Goal: Communication & Community: Answer question/provide support

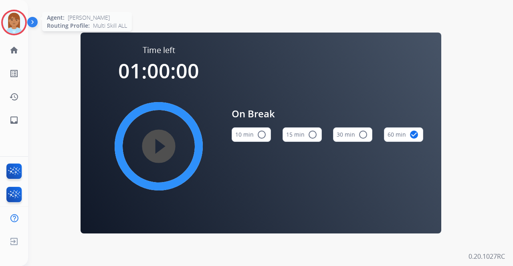
click at [26, 28] on div at bounding box center [14, 23] width 26 height 26
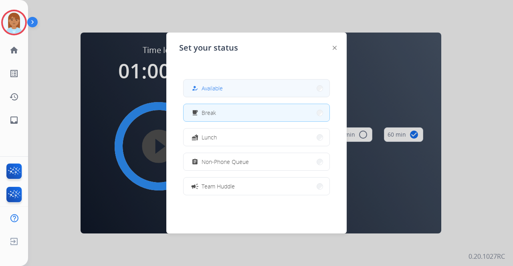
click at [246, 89] on button "how_to_reg Available" at bounding box center [257, 87] width 146 height 17
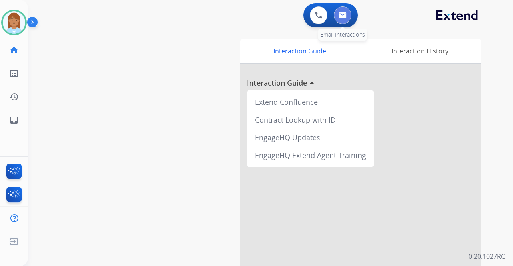
click at [342, 18] on img at bounding box center [343, 15] width 8 height 6
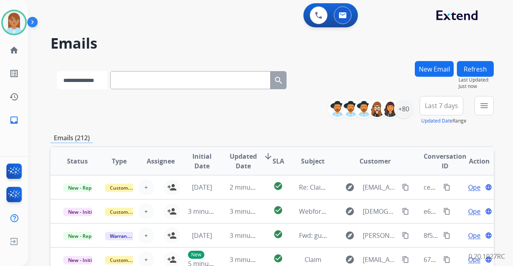
click at [101, 83] on select "**********" at bounding box center [82, 80] width 50 height 18
select select "**********"
click at [57, 71] on select "**********" at bounding box center [82, 80] width 50 height 18
click at [159, 85] on input "text" at bounding box center [191, 80] width 160 height 18
paste input "**********"
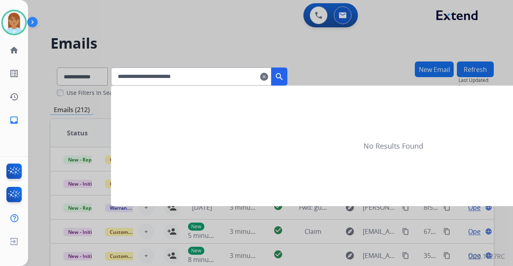
type input "**********"
click at [288, 79] on button "search" at bounding box center [280, 76] width 16 height 18
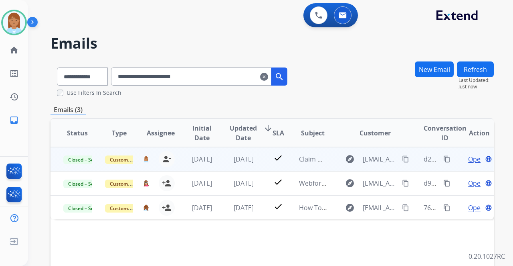
click at [469, 162] on span "Open" at bounding box center [477, 159] width 16 height 10
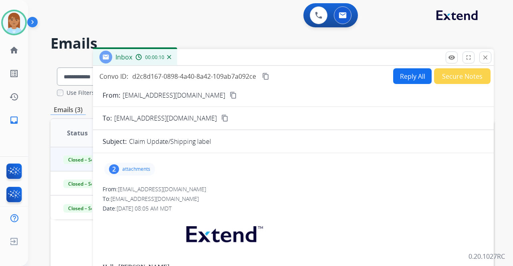
click at [116, 168] on div "2" at bounding box center [114, 169] width 10 height 10
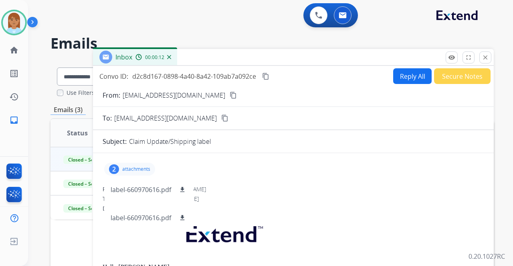
click at [227, 175] on div "2 attachments label-660970616.pdf download label-660970616.pdf download" at bounding box center [294, 168] width 382 height 19
click at [142, 167] on p "attachments" at bounding box center [136, 169] width 28 height 6
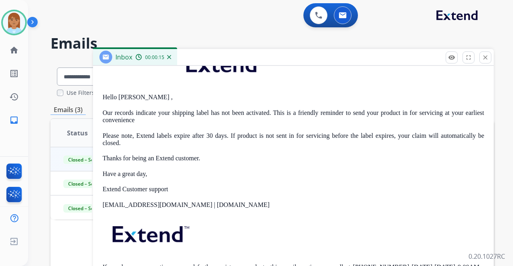
scroll to position [267, 0]
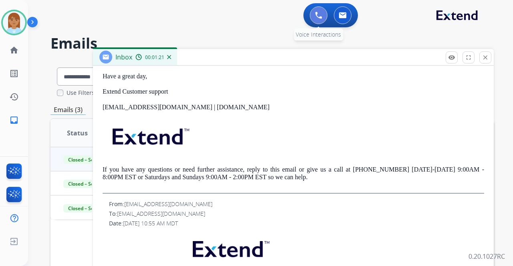
click at [319, 16] on img at bounding box center [318, 15] width 7 height 7
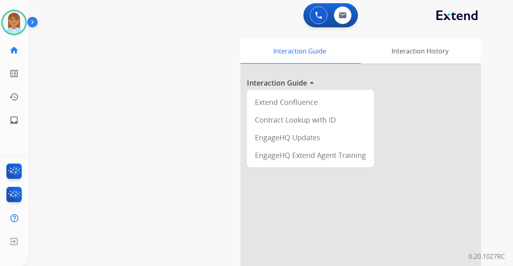
click at [319, 16] on img at bounding box center [318, 15] width 7 height 7
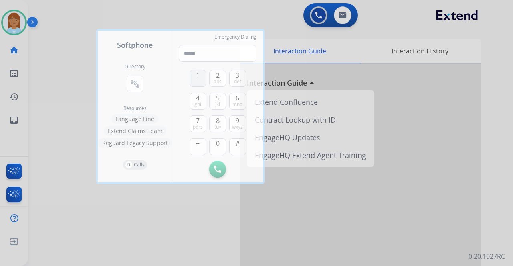
click at [199, 78] on span "1" at bounding box center [198, 75] width 4 height 10
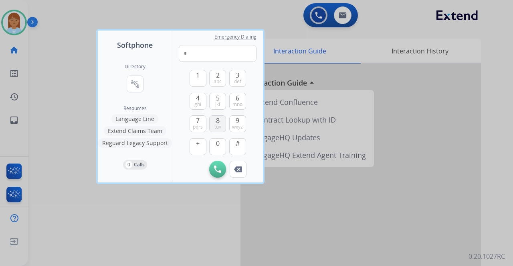
click at [217, 119] on span "8" at bounding box center [218, 121] width 4 height 10
click at [199, 123] on span "7" at bounding box center [198, 121] width 4 height 10
click at [198, 101] on span "ghi" at bounding box center [198, 104] width 7 height 6
click at [196, 120] on button "7 pqrs" at bounding box center [198, 123] width 17 height 17
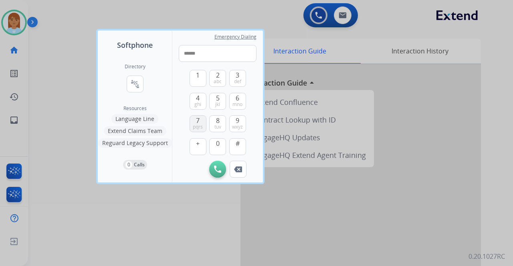
click at [196, 120] on button "7 pqrs" at bounding box center [198, 123] width 17 height 17
click at [214, 144] on button "0" at bounding box center [217, 146] width 17 height 17
click at [203, 128] on button "7 pqrs" at bounding box center [198, 123] width 17 height 17
click at [246, 124] on div "9 wxyz" at bounding box center [237, 123] width 17 height 17
click at [243, 129] on button "9 wxyz" at bounding box center [237, 123] width 17 height 17
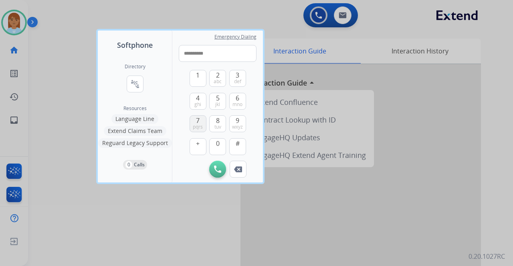
click at [201, 124] on span "pqrs" at bounding box center [198, 127] width 10 height 6
type input "**********"
click at [217, 164] on button "Initiate Call" at bounding box center [217, 168] width 17 height 17
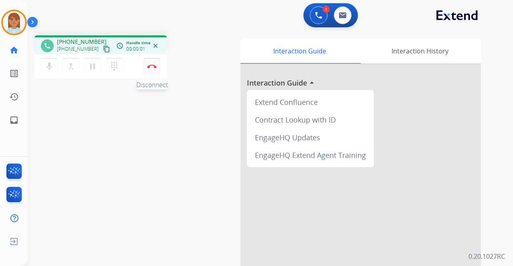
click at [154, 64] on img at bounding box center [152, 66] width 10 height 4
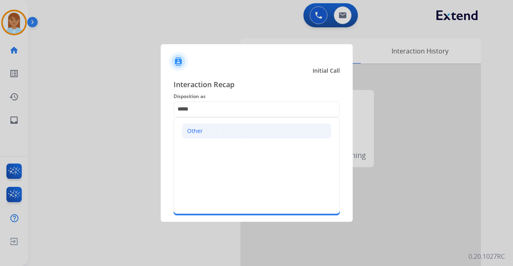
click at [205, 128] on li "Other" at bounding box center [257, 130] width 150 height 15
type input "*****"
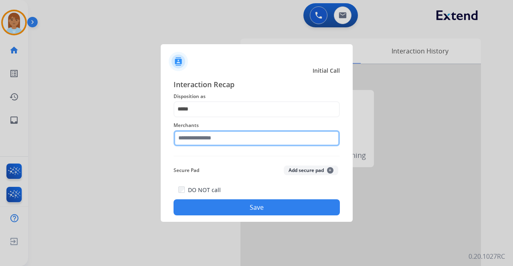
click at [199, 141] on input "text" at bounding box center [257, 138] width 166 height 16
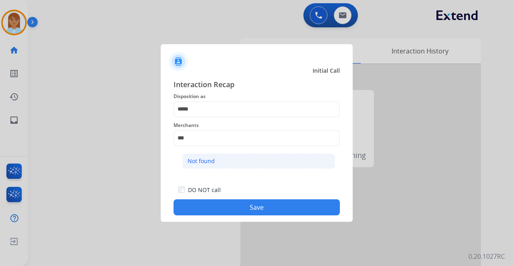
click at [224, 163] on li "Not found" at bounding box center [259, 160] width 153 height 15
type input "*********"
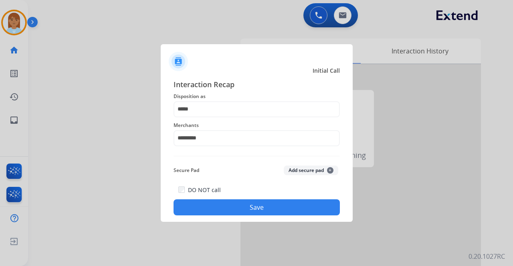
click at [235, 203] on button "Save" at bounding box center [257, 207] width 166 height 16
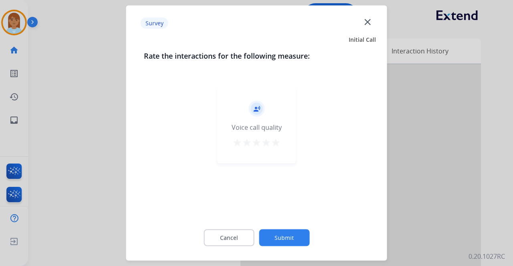
click at [276, 140] on mat-icon "star" at bounding box center [276, 143] width 10 height 10
click at [285, 232] on button "Submit" at bounding box center [284, 237] width 51 height 17
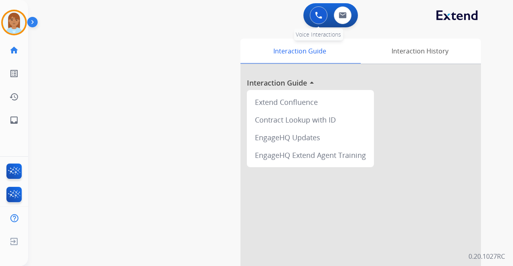
click at [314, 14] on button at bounding box center [319, 15] width 18 height 18
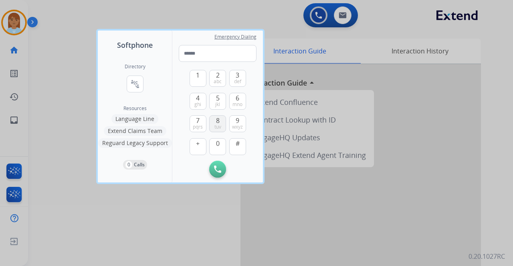
click at [214, 122] on button "8 tuv" at bounding box center [217, 123] width 17 height 17
click at [215, 146] on button "0" at bounding box center [217, 146] width 17 height 17
click at [194, 102] on button "4 ghi" at bounding box center [198, 101] width 17 height 17
click at [194, 114] on div "1 2 abc 3 def 4 ghi 5 jkl 6 mno 7 pqrs 8 tuv 9 wxyz + 0 #" at bounding box center [218, 111] width 57 height 99
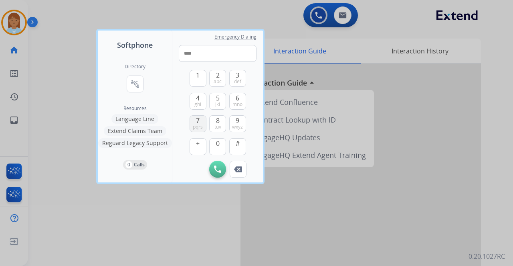
click at [195, 118] on button "7 pqrs" at bounding box center [198, 123] width 17 height 17
click at [220, 149] on button "0" at bounding box center [217, 146] width 17 height 17
click at [239, 130] on button "9 wxyz" at bounding box center [237, 123] width 17 height 17
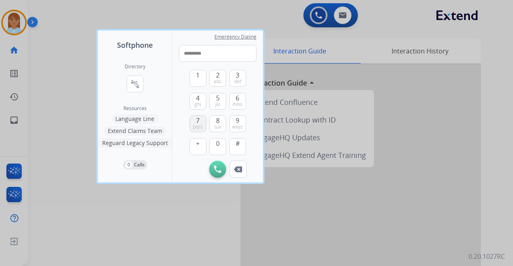
click at [197, 127] on span "pqrs" at bounding box center [198, 127] width 10 height 6
type input "**********"
click at [217, 161] on button "Initiate Call" at bounding box center [217, 168] width 17 height 17
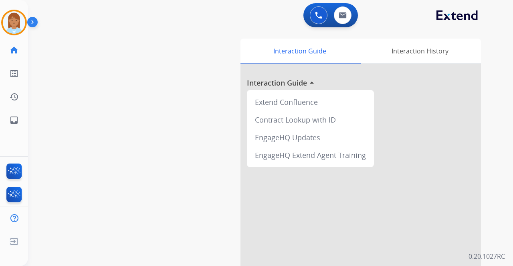
click at [30, 21] on img at bounding box center [34, 23] width 14 height 15
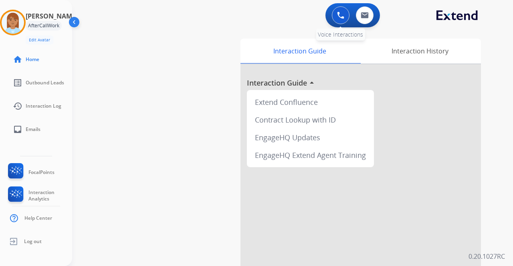
click at [338, 10] on button at bounding box center [341, 15] width 18 height 18
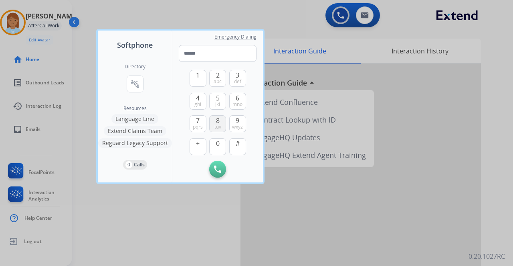
click at [218, 119] on span "8" at bounding box center [218, 121] width 4 height 10
click at [217, 143] on span "0" at bounding box center [218, 143] width 4 height 10
click at [218, 142] on span "0" at bounding box center [218, 143] width 4 height 10
click at [194, 96] on button "4 ghi" at bounding box center [198, 101] width 17 height 17
click at [199, 122] on span "7" at bounding box center [198, 121] width 4 height 10
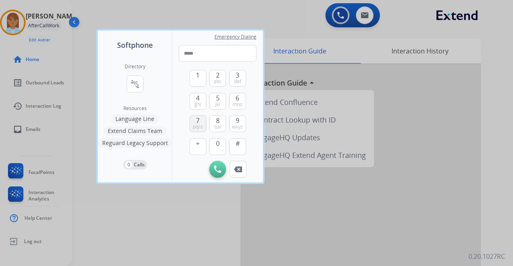
click at [199, 122] on span "7" at bounding box center [198, 121] width 4 height 10
click at [216, 139] on span "0" at bounding box center [218, 143] width 4 height 10
click at [233, 124] on span "wxyz" at bounding box center [237, 127] width 11 height 6
click at [180, 119] on div "1 2 abc 3 def 4 ghi 5 jkl 6 mno 7 pqrs 8 tuv 9 wxyz + 0 # Initiate Call Remove …" at bounding box center [218, 120] width 78 height 116
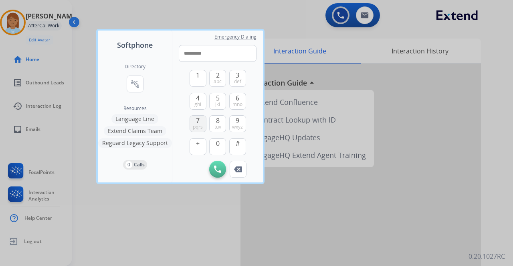
click at [197, 123] on span "7" at bounding box center [198, 121] width 4 height 10
type input "**********"
click at [219, 165] on button "Initiate Call" at bounding box center [217, 168] width 17 height 17
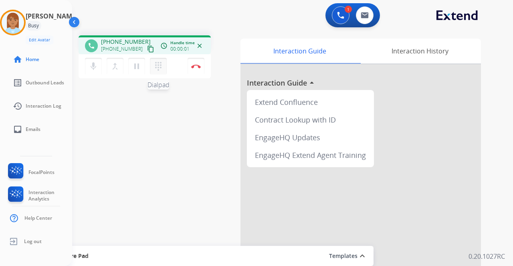
click at [160, 69] on mat-icon "dialpad" at bounding box center [159, 66] width 10 height 10
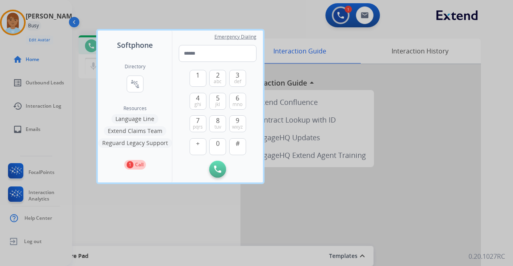
click at [162, 14] on div at bounding box center [256, 133] width 513 height 266
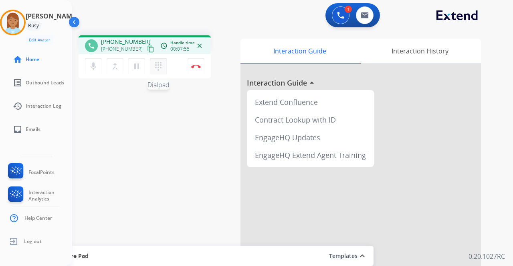
click at [156, 72] on button "dialpad Dialpad" at bounding box center [158, 66] width 17 height 17
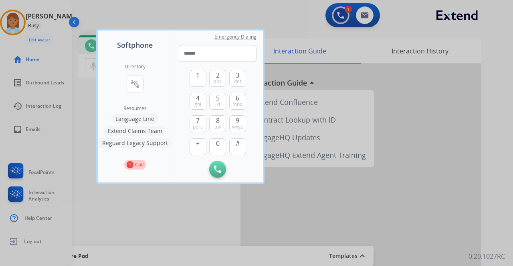
click at [159, 11] on div at bounding box center [256, 133] width 513 height 266
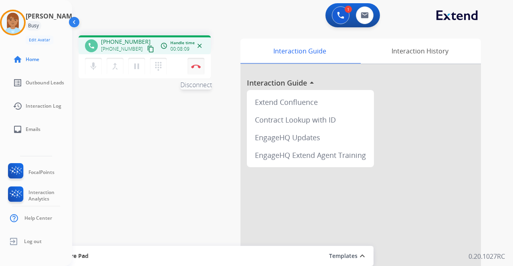
click at [193, 66] on img at bounding box center [196, 66] width 10 height 4
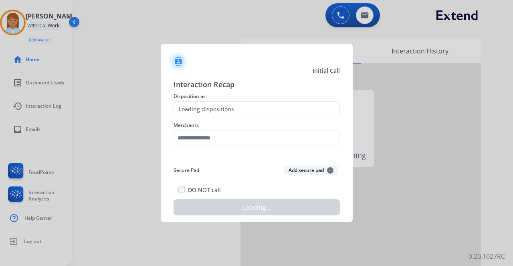
click at [209, 108] on div "Loading dispositions..." at bounding box center [206, 109] width 65 height 8
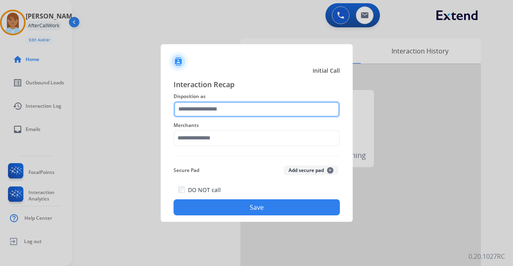
click at [209, 106] on input "text" at bounding box center [257, 109] width 166 height 16
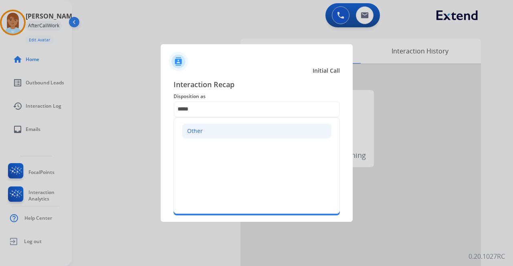
click at [196, 136] on li "Other" at bounding box center [257, 130] width 150 height 15
type input "*****"
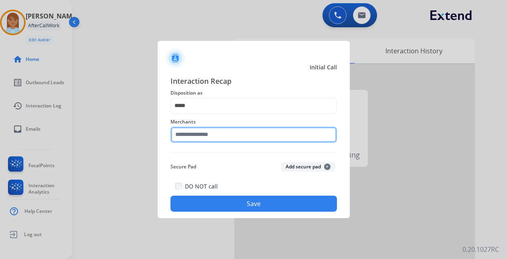
click at [196, 136] on input "text" at bounding box center [253, 135] width 166 height 16
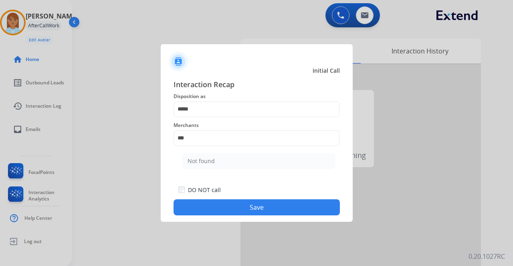
click at [202, 152] on ul "Not found" at bounding box center [259, 162] width 158 height 27
click at [202, 162] on div "Not found" at bounding box center [201, 161] width 27 height 8
type input "*********"
click at [238, 205] on button "Save" at bounding box center [257, 207] width 166 height 16
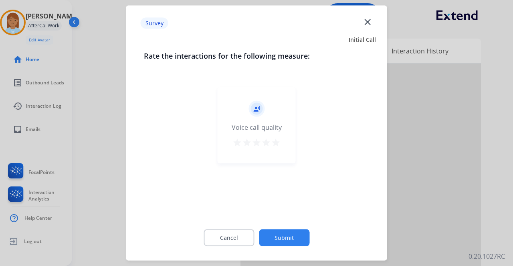
click at [278, 144] on mat-icon "star" at bounding box center [276, 143] width 10 height 10
click at [285, 237] on button "Submit" at bounding box center [284, 237] width 51 height 17
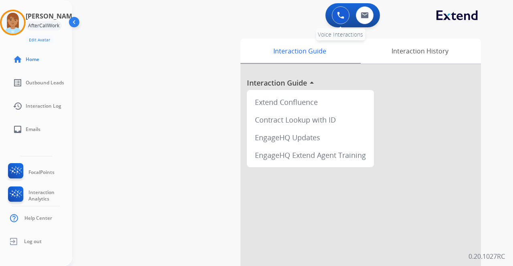
click at [339, 19] on button at bounding box center [341, 15] width 18 height 18
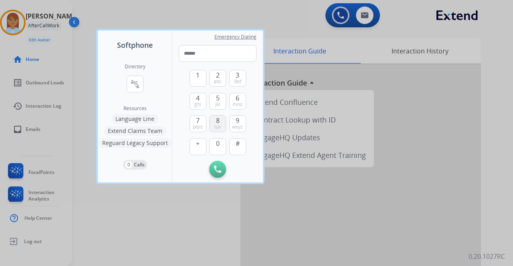
click at [221, 126] on button "8 tuv" at bounding box center [217, 123] width 17 height 17
click at [220, 147] on button "0" at bounding box center [217, 146] width 17 height 17
click at [199, 98] on span "4" at bounding box center [198, 98] width 4 height 10
click at [197, 119] on span "7" at bounding box center [198, 121] width 4 height 10
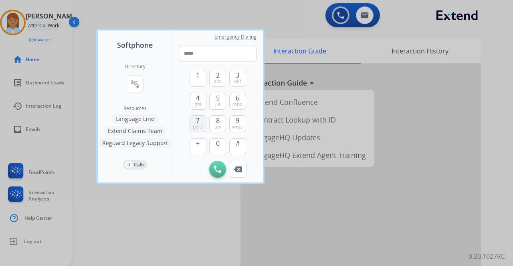
click at [197, 119] on span "7" at bounding box center [198, 121] width 4 height 10
click at [221, 144] on button "0" at bounding box center [217, 146] width 17 height 17
click at [236, 126] on span "wxyz" at bounding box center [237, 127] width 11 height 6
click at [201, 124] on span "pqrs" at bounding box center [198, 127] width 10 height 6
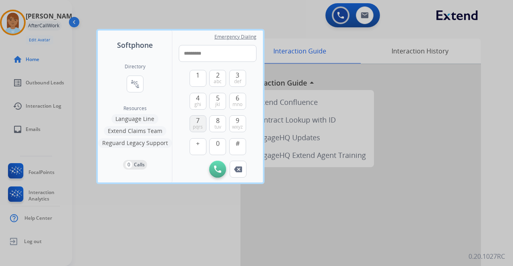
type input "**********"
click at [217, 172] on img at bounding box center [217, 168] width 7 height 7
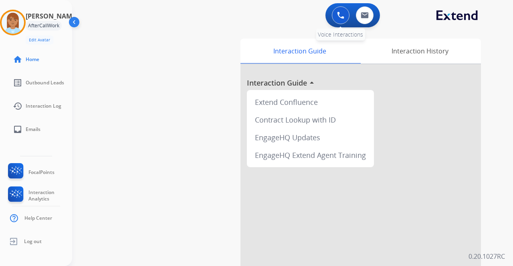
click at [338, 13] on img at bounding box center [340, 15] width 7 height 7
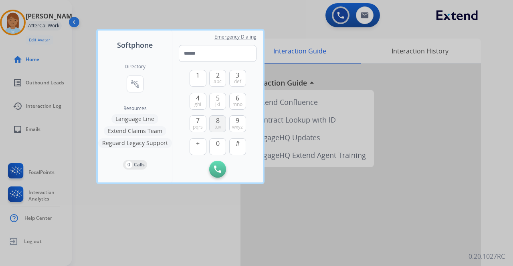
click at [220, 122] on button "8 tuv" at bounding box center [217, 123] width 17 height 17
click at [217, 144] on span "0" at bounding box center [218, 143] width 4 height 10
click at [197, 99] on span "4" at bounding box center [198, 98] width 4 height 10
click at [198, 120] on span "7" at bounding box center [198, 121] width 4 height 10
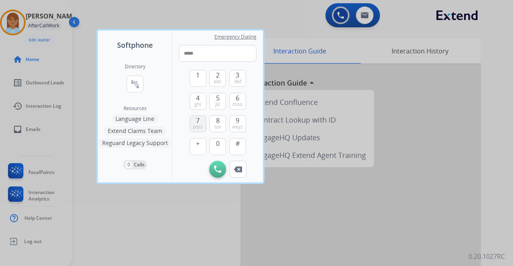
click at [199, 120] on span "7" at bounding box center [198, 121] width 4 height 10
click at [221, 146] on button "0" at bounding box center [217, 146] width 17 height 17
click at [242, 126] on span "wxyz" at bounding box center [237, 127] width 11 height 6
click at [203, 127] on span "pqrs" at bounding box center [198, 127] width 10 height 6
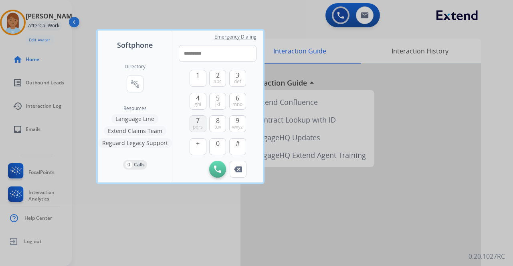
type input "**********"
click at [214, 167] on button "Initiate Call" at bounding box center [217, 168] width 17 height 17
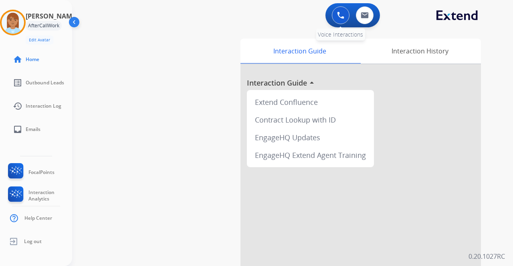
click at [331, 16] on div "0 Voice Interactions" at bounding box center [341, 15] width 24 height 18
click at [333, 18] on button at bounding box center [341, 15] width 18 height 18
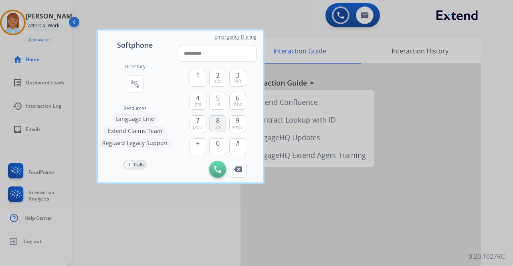
type input "**********"
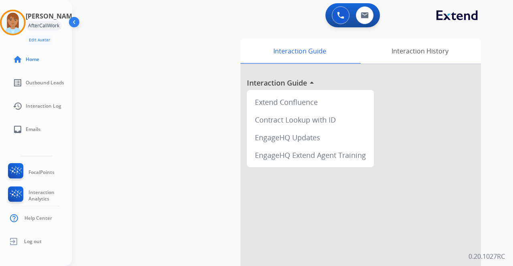
click at [47, 24] on div "AfterCallWork" at bounding box center [44, 26] width 36 height 10
click at [70, 25] on img at bounding box center [74, 23] width 15 height 15
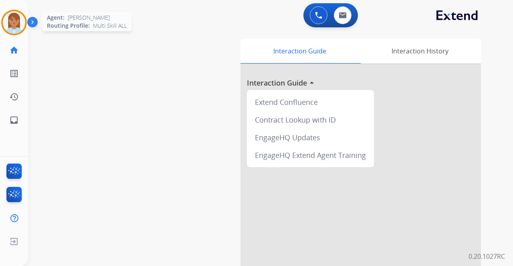
click at [18, 26] on img at bounding box center [14, 22] width 22 height 22
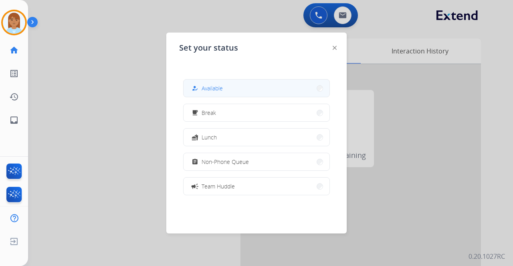
click at [236, 88] on button "how_to_reg Available" at bounding box center [257, 87] width 146 height 17
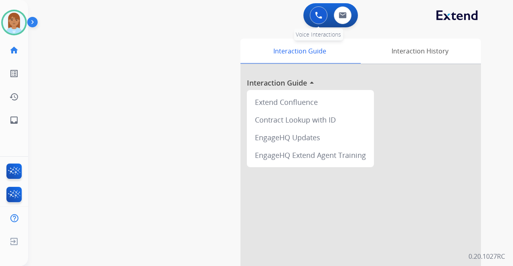
click at [320, 18] on img at bounding box center [318, 15] width 7 height 7
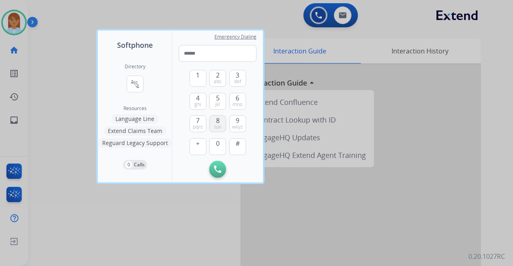
click at [221, 122] on button "8 tuv" at bounding box center [217, 123] width 17 height 17
click at [217, 148] on button "0" at bounding box center [217, 146] width 17 height 17
click at [217, 147] on span "0" at bounding box center [218, 143] width 4 height 10
drag, startPoint x: 201, startPoint y: 97, endPoint x: 201, endPoint y: 116, distance: 18.9
click at [201, 98] on button "4 ghi" at bounding box center [198, 101] width 17 height 17
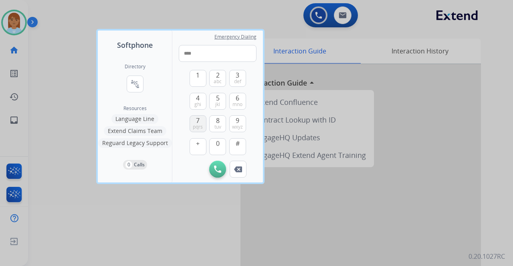
click at [201, 118] on button "7 pqrs" at bounding box center [198, 123] width 17 height 17
click at [213, 140] on button "0" at bounding box center [217, 146] width 17 height 17
click at [215, 140] on button "0" at bounding box center [217, 146] width 17 height 17
click at [234, 128] on span "wxyz" at bounding box center [237, 127] width 11 height 6
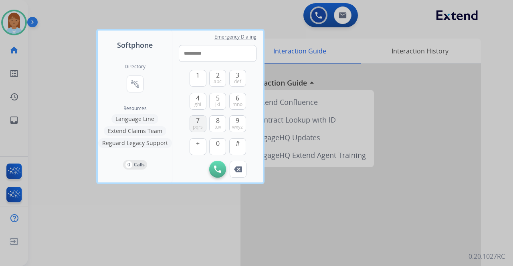
drag, startPoint x: 197, startPoint y: 124, endPoint x: 205, endPoint y: 132, distance: 10.8
click at [197, 124] on span "pqrs" at bounding box center [198, 127] width 10 height 6
type input "**********"
click at [218, 164] on button "Initiate Call" at bounding box center [217, 168] width 17 height 17
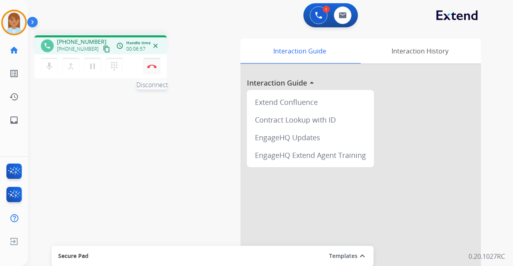
click at [154, 69] on button "Disconnect" at bounding box center [152, 66] width 17 height 17
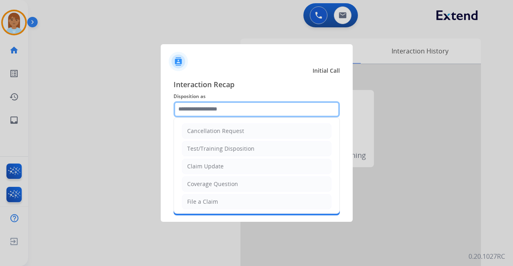
click at [201, 110] on input "text" at bounding box center [257, 109] width 166 height 16
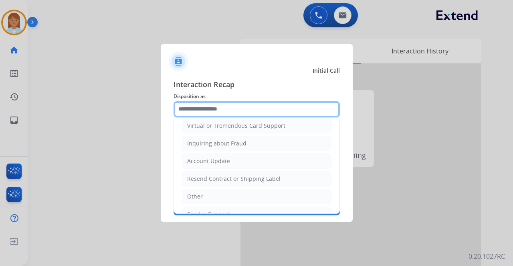
scroll to position [156, 0]
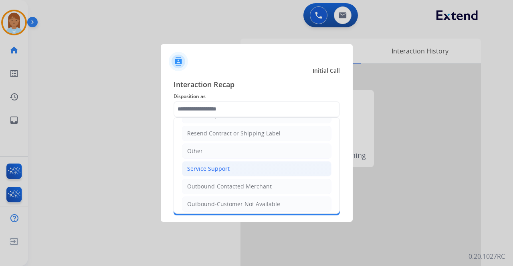
click at [201, 166] on div "Service Support" at bounding box center [208, 168] width 43 height 8
type input "**********"
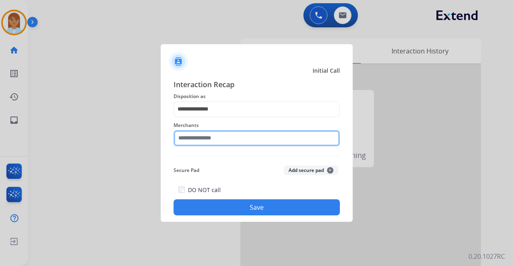
click at [200, 132] on input "text" at bounding box center [257, 138] width 166 height 16
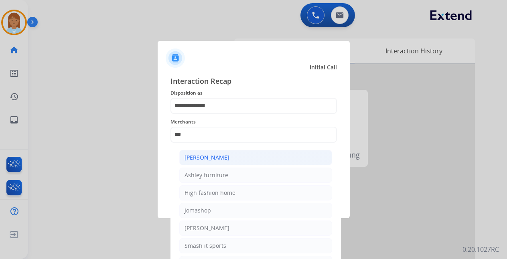
click at [193, 155] on div "[PERSON_NAME]" at bounding box center [207, 158] width 45 height 8
type input "**********"
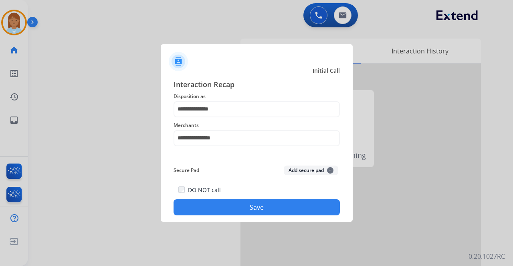
click at [217, 207] on button "Save" at bounding box center [257, 207] width 166 height 16
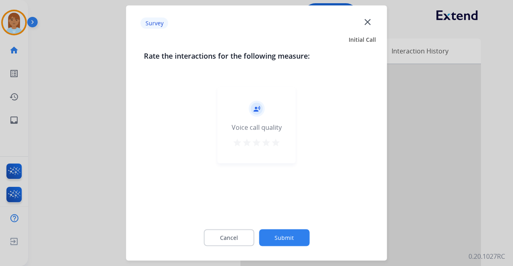
drag, startPoint x: 276, startPoint y: 137, endPoint x: 276, endPoint y: 142, distance: 5.2
click at [277, 137] on div "record_voice_over Voice call quality star star star star star" at bounding box center [257, 125] width 78 height 76
click at [278, 141] on mat-icon "star" at bounding box center [276, 143] width 10 height 10
click at [289, 233] on button "Submit" at bounding box center [284, 237] width 51 height 17
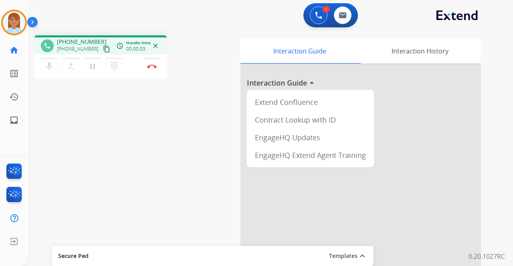
click at [34, 21] on img at bounding box center [34, 23] width 14 height 15
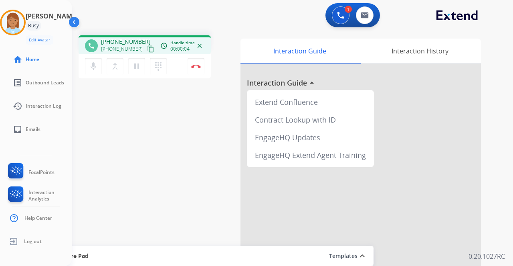
click at [93, 16] on div "1 Voice Interactions 0 Email Interactions" at bounding box center [288, 16] width 412 height 26
click at [95, 16] on div "1 Voice Interactions 0 Email Interactions" at bounding box center [288, 16] width 412 height 26
click at [72, 20] on img at bounding box center [74, 23] width 15 height 15
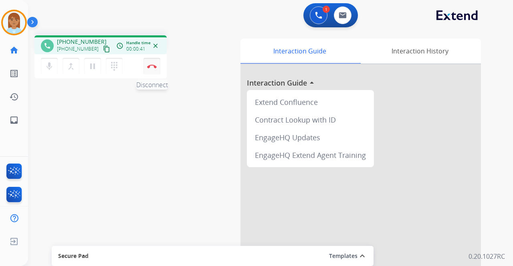
click at [150, 68] on img at bounding box center [152, 66] width 10 height 4
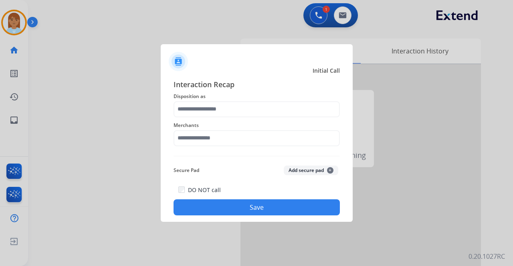
drag, startPoint x: 276, startPoint y: 117, endPoint x: 276, endPoint y: 110, distance: 6.4
click at [276, 116] on div "Interaction Recap Disposition as Merchants Secure Pad Add secure pad + DO NOT c…" at bounding box center [257, 147] width 166 height 137
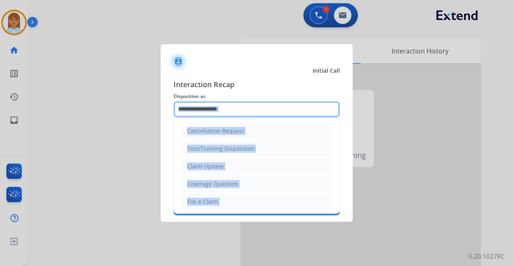
click at [276, 109] on input "text" at bounding box center [257, 109] width 166 height 16
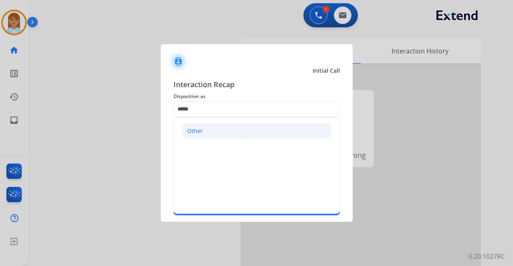
click at [296, 123] on li "Other" at bounding box center [257, 130] width 150 height 15
type input "*****"
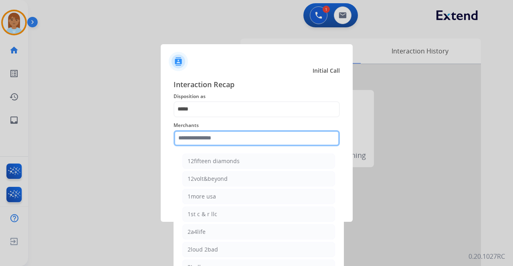
click at [267, 140] on input "text" at bounding box center [257, 138] width 166 height 16
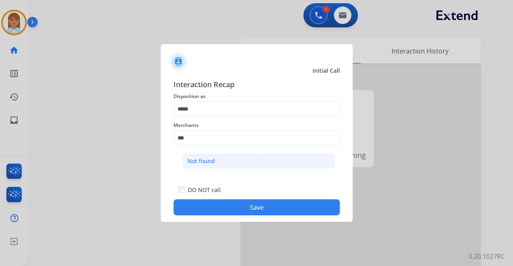
click at [246, 159] on li "Not found" at bounding box center [259, 160] width 153 height 15
type input "*********"
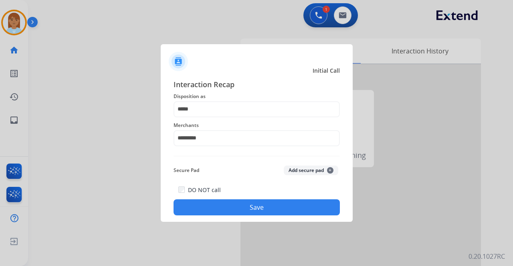
click at [255, 206] on button "Save" at bounding box center [257, 207] width 166 height 16
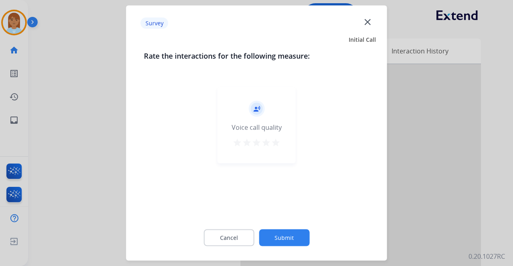
click at [286, 141] on div "record_voice_over Voice call quality star star star star star" at bounding box center [257, 125] width 78 height 76
click at [276, 142] on mat-icon "star" at bounding box center [276, 143] width 10 height 10
click at [274, 246] on div "Cancel Submit" at bounding box center [257, 237] width 226 height 36
click at [273, 231] on button "Submit" at bounding box center [284, 237] width 51 height 17
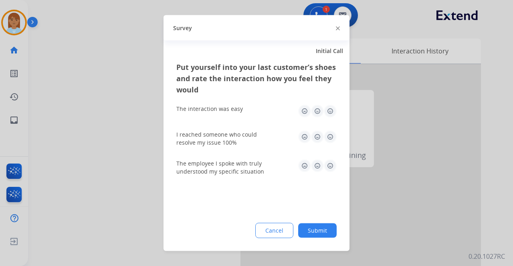
click at [325, 110] on img at bounding box center [330, 111] width 13 height 13
click at [331, 125] on div "I reached someone who could resolve my issue 100%" at bounding box center [257, 138] width 160 height 29
click at [330, 138] on img at bounding box center [330, 136] width 13 height 13
click at [332, 159] on div "The employee I spoke with truly understood my specific situation" at bounding box center [257, 167] width 160 height 29
click at [335, 164] on img at bounding box center [330, 165] width 13 height 13
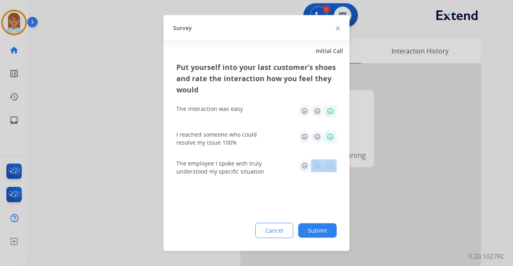
click at [329, 170] on img at bounding box center [330, 165] width 13 height 13
click at [316, 236] on button "Submit" at bounding box center [317, 230] width 39 height 14
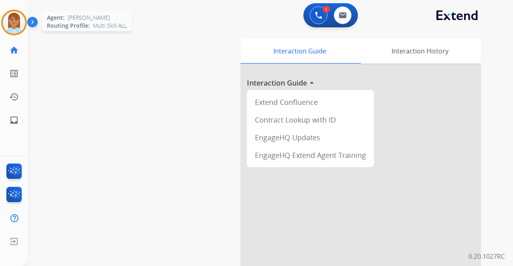
click at [22, 22] on img at bounding box center [14, 22] width 22 height 22
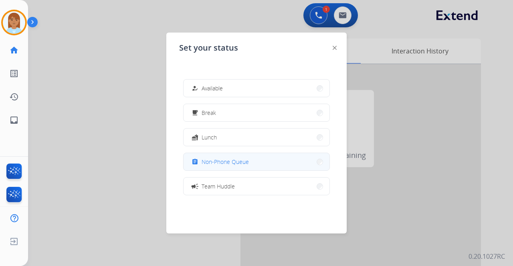
drag, startPoint x: 239, startPoint y: 165, endPoint x: 310, endPoint y: 97, distance: 98.7
click at [241, 163] on span "Non-Phone Queue" at bounding box center [225, 161] width 47 height 8
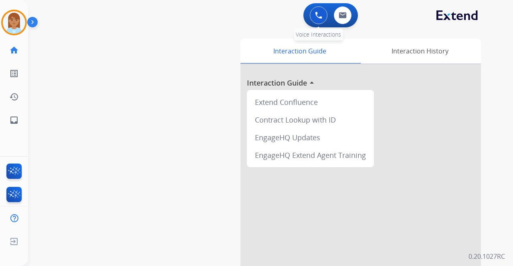
click at [313, 12] on button at bounding box center [319, 15] width 18 height 18
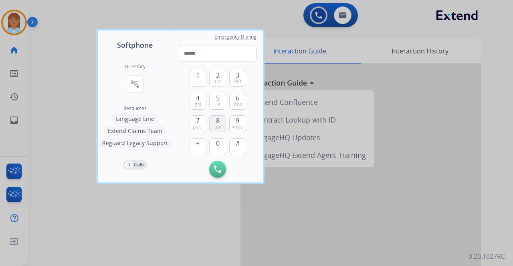
click at [220, 117] on button "8 tuv" at bounding box center [217, 123] width 17 height 17
click at [218, 140] on span "0" at bounding box center [218, 143] width 4 height 10
click at [199, 101] on span "ghi" at bounding box center [198, 104] width 7 height 6
click at [199, 122] on span "7" at bounding box center [198, 121] width 4 height 10
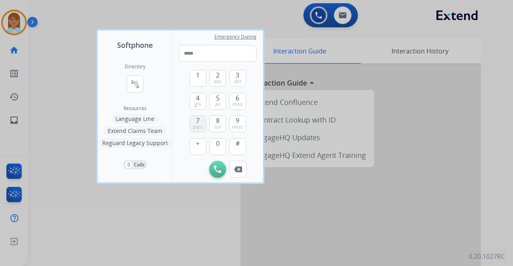
click at [199, 122] on span "7" at bounding box center [198, 121] width 4 height 10
click at [218, 140] on span "0" at bounding box center [218, 143] width 4 height 10
click at [244, 121] on button "9 wxyz" at bounding box center [237, 123] width 17 height 17
click at [200, 122] on span "7" at bounding box center [198, 121] width 4 height 10
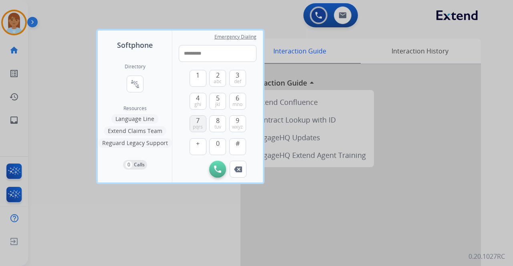
type input "**********"
click at [217, 168] on img at bounding box center [217, 168] width 7 height 7
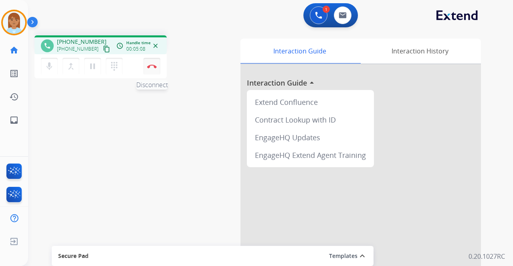
click at [153, 69] on button "Disconnect" at bounding box center [152, 66] width 17 height 17
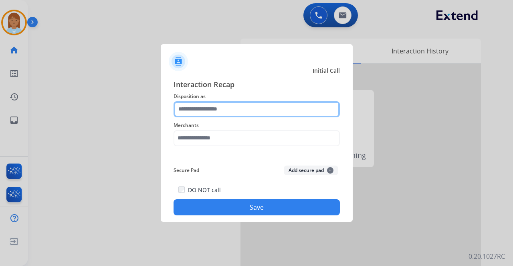
click at [208, 111] on input "text" at bounding box center [257, 109] width 166 height 16
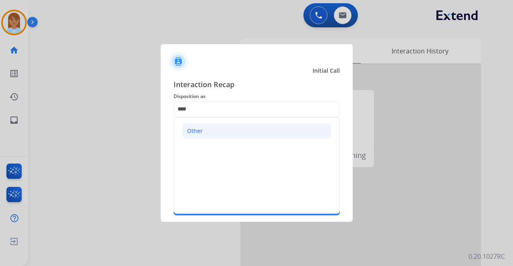
click at [217, 137] on ul "Other" at bounding box center [257, 131] width 166 height 26
click at [221, 131] on li "Other" at bounding box center [257, 130] width 150 height 15
type input "*****"
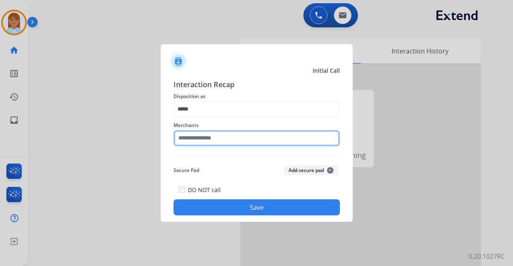
click at [225, 137] on input "text" at bounding box center [257, 138] width 166 height 16
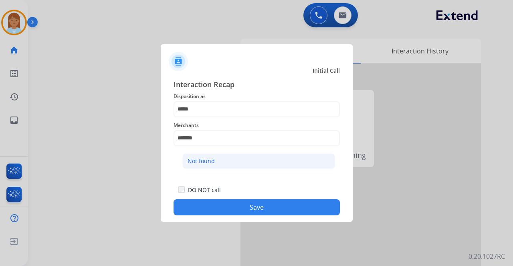
click at [234, 158] on li "Not found" at bounding box center [259, 160] width 153 height 15
type input "*********"
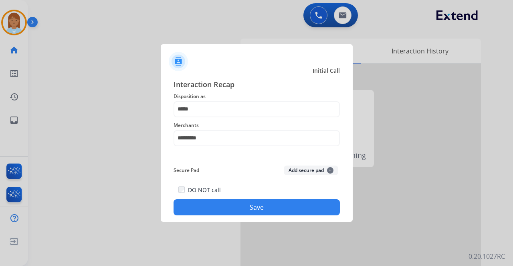
click at [224, 202] on button "Save" at bounding box center [257, 207] width 166 height 16
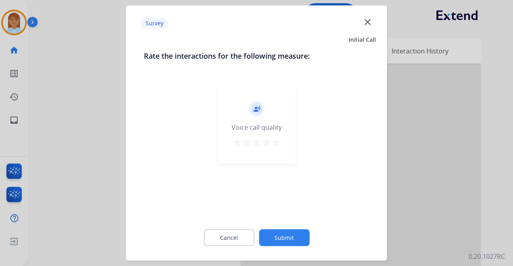
click at [272, 144] on mat-icon "star" at bounding box center [276, 143] width 10 height 10
click at [262, 229] on button "Submit" at bounding box center [284, 237] width 51 height 17
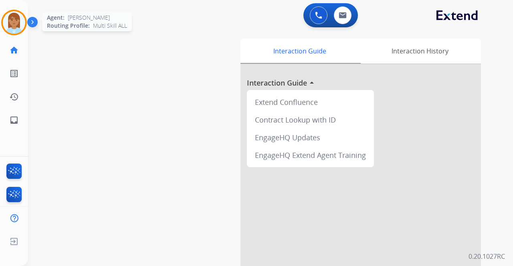
click at [10, 22] on img at bounding box center [14, 22] width 22 height 22
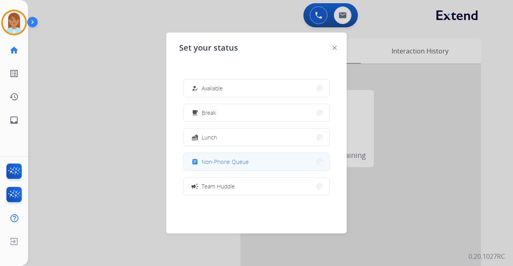
click at [244, 164] on span "Non-Phone Queue" at bounding box center [225, 161] width 47 height 8
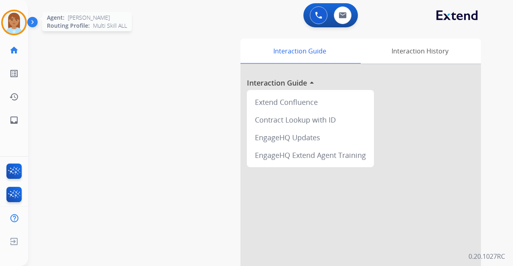
click at [16, 25] on img at bounding box center [14, 22] width 22 height 22
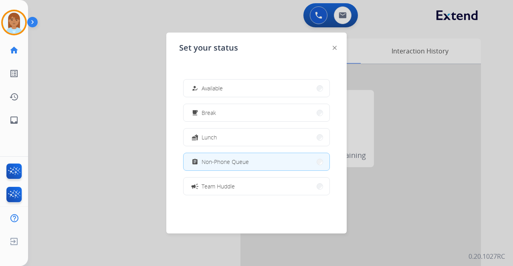
click at [213, 83] on div "how_to_reg Available" at bounding box center [206, 88] width 33 height 10
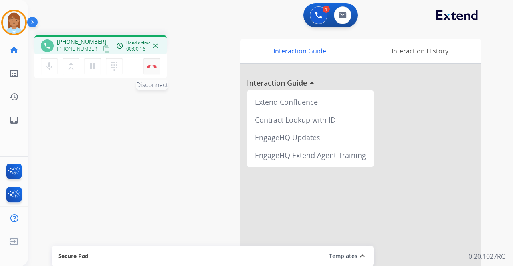
click at [155, 59] on button "Disconnect" at bounding box center [152, 66] width 17 height 17
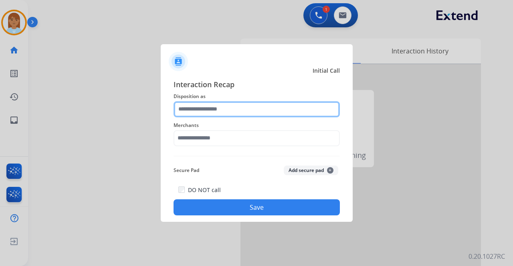
click at [211, 108] on input "text" at bounding box center [257, 109] width 166 height 16
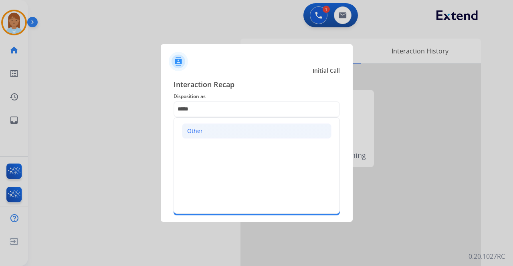
click at [218, 129] on li "Other" at bounding box center [257, 130] width 150 height 15
type input "*****"
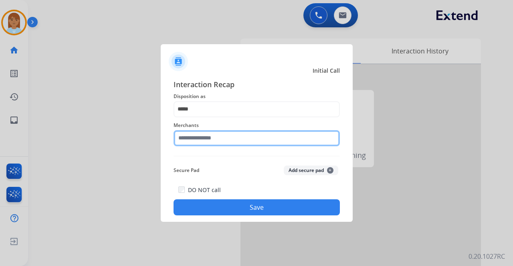
click at [216, 139] on input "text" at bounding box center [257, 138] width 166 height 16
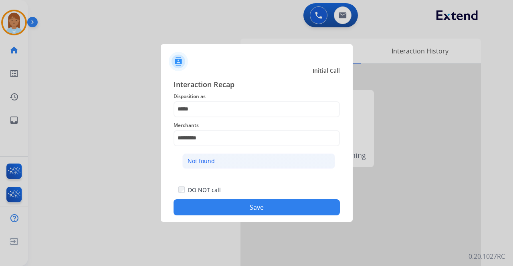
click at [211, 164] on div "Not found" at bounding box center [201, 161] width 27 height 8
type input "*********"
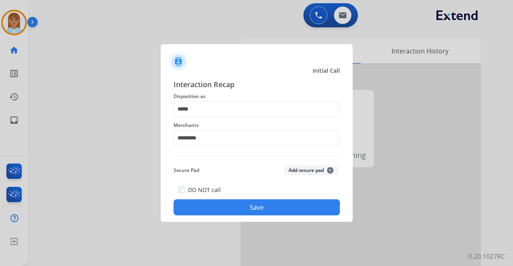
click at [221, 208] on button "Save" at bounding box center [257, 207] width 166 height 16
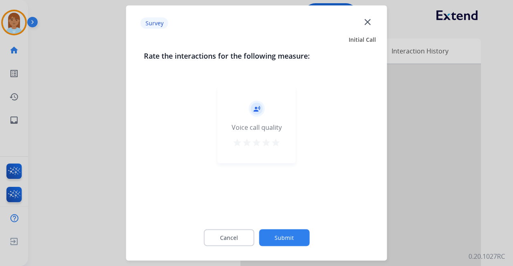
click at [283, 138] on div "record_voice_over Voice call quality star star star star star" at bounding box center [257, 125] width 78 height 76
click at [274, 144] on mat-icon "star" at bounding box center [276, 143] width 10 height 10
click at [294, 239] on button "Submit" at bounding box center [284, 237] width 51 height 17
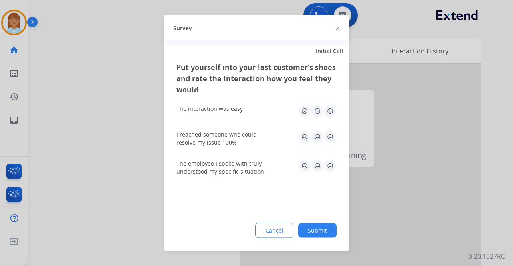
click at [327, 231] on button "Submit" at bounding box center [317, 230] width 39 height 14
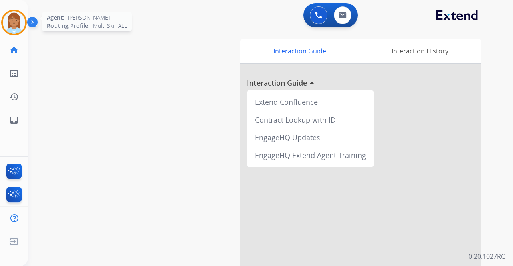
click at [12, 33] on img at bounding box center [14, 22] width 22 height 22
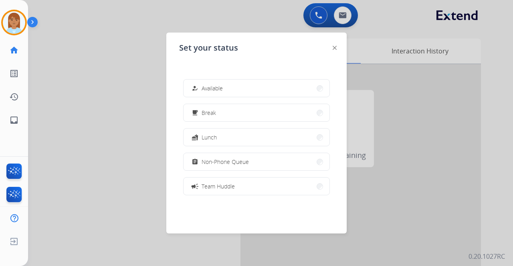
click at [213, 162] on span "Non-Phone Queue" at bounding box center [225, 161] width 47 height 8
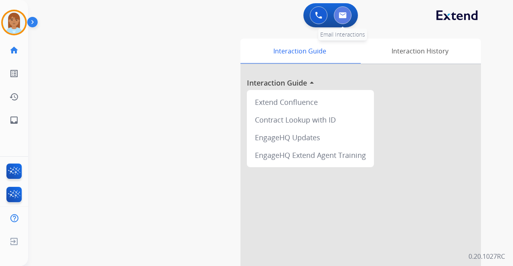
click at [350, 12] on button at bounding box center [343, 15] width 18 height 18
select select "**********"
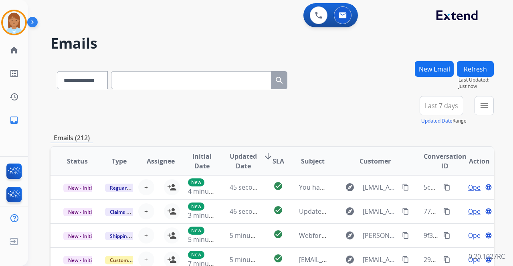
click at [421, 64] on button "New Email" at bounding box center [434, 69] width 39 height 16
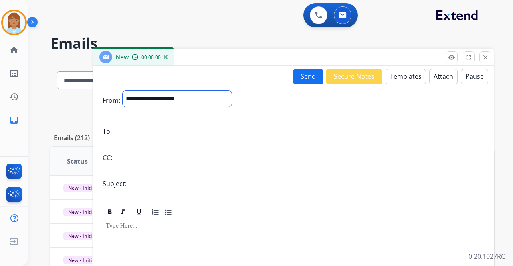
click at [199, 96] on select "**********" at bounding box center [177, 99] width 109 height 16
select select "**********"
click at [123, 91] on select "**********" at bounding box center [177, 99] width 109 height 16
click at [162, 133] on input "email" at bounding box center [299, 132] width 370 height 16
paste input "**********"
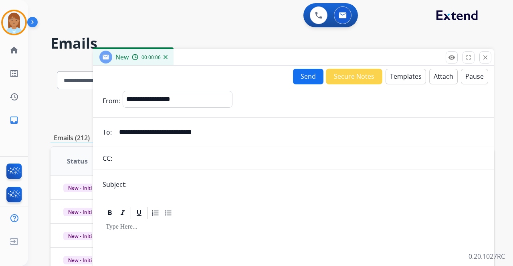
type input "**********"
click at [168, 179] on input "text" at bounding box center [306, 184] width 355 height 16
type input "**********"
click at [409, 77] on button "Templates" at bounding box center [406, 77] width 41 height 16
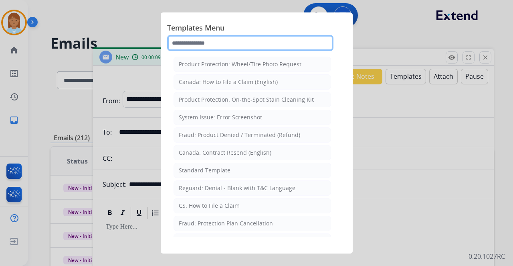
click at [250, 43] on input "text" at bounding box center [250, 43] width 166 height 16
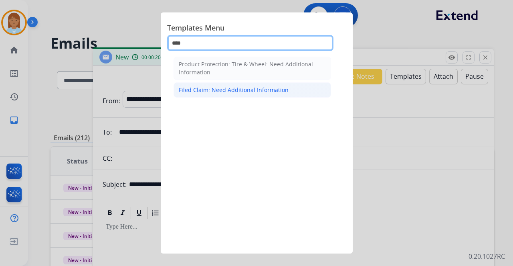
type input "****"
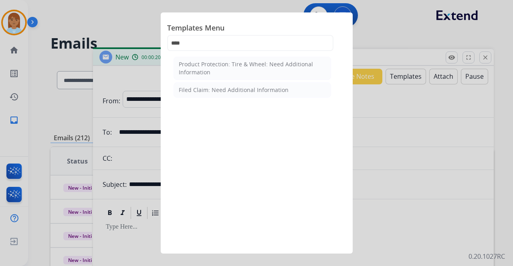
click at [231, 86] on div "Filed Claim: Need Additional Information" at bounding box center [234, 90] width 110 height 8
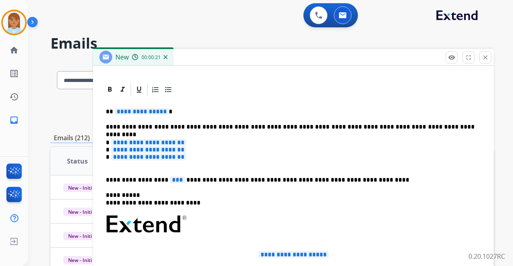
scroll to position [187, 0]
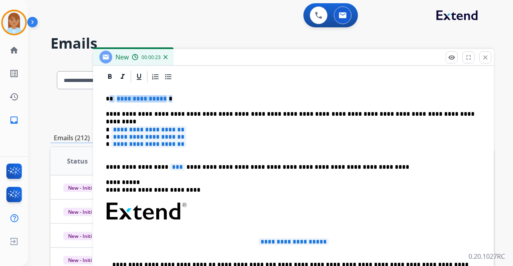
drag, startPoint x: 109, startPoint y: 97, endPoint x: 229, endPoint y: 97, distance: 120.3
click at [229, 97] on p "**********" at bounding box center [290, 98] width 369 height 7
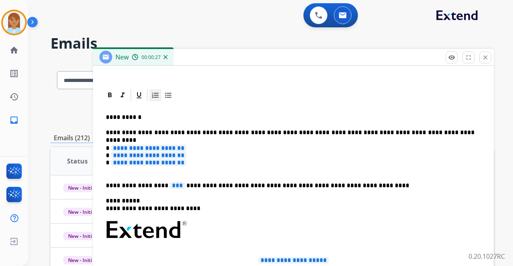
scroll to position [160, 0]
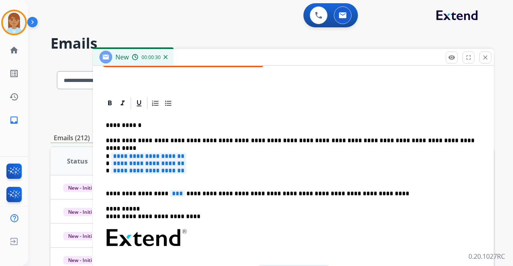
click at [133, 125] on p "**********" at bounding box center [290, 125] width 369 height 7
click at [437, 139] on p "**********" at bounding box center [290, 140] width 369 height 7
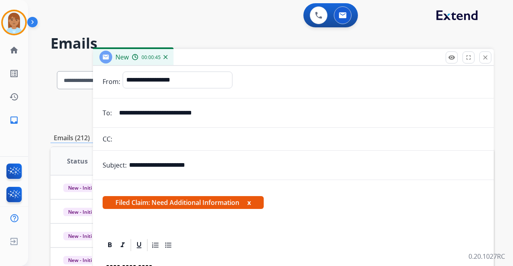
scroll to position [0, 0]
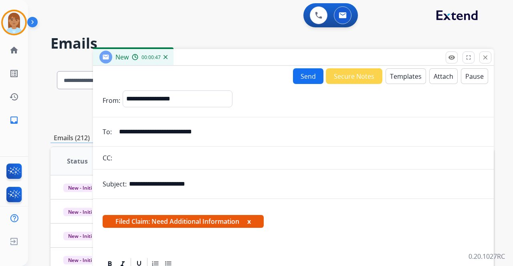
click at [399, 73] on button "Templates" at bounding box center [406, 76] width 41 height 16
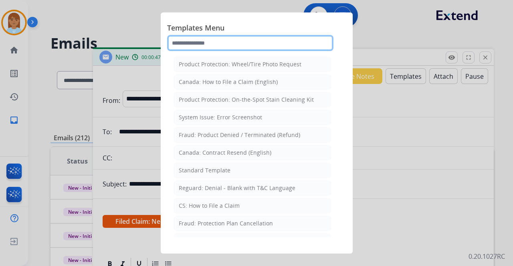
click at [244, 43] on input "text" at bounding box center [250, 43] width 166 height 16
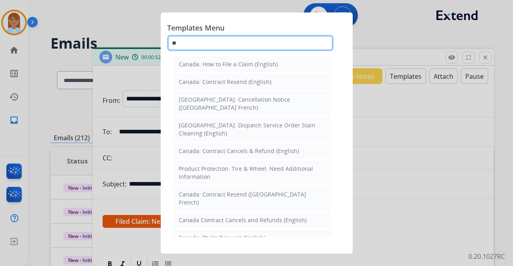
type input "*"
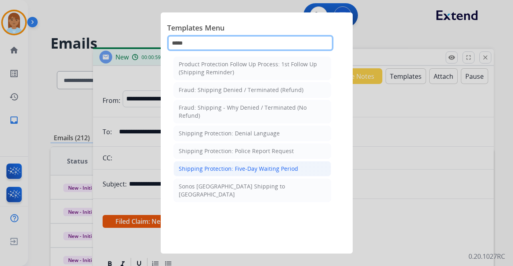
type input "*****"
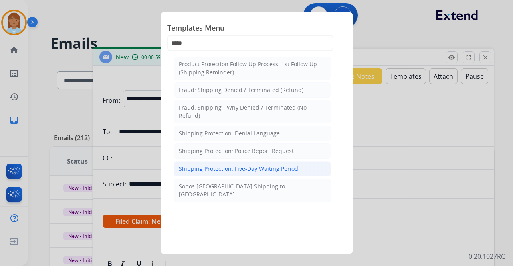
click at [235, 161] on li "Shipping Protection: Five-Day Waiting Period" at bounding box center [253, 168] width 158 height 15
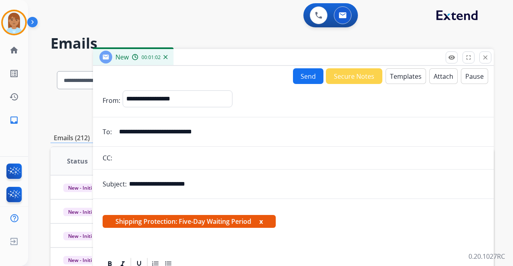
click at [407, 78] on button "Templates" at bounding box center [406, 76] width 41 height 16
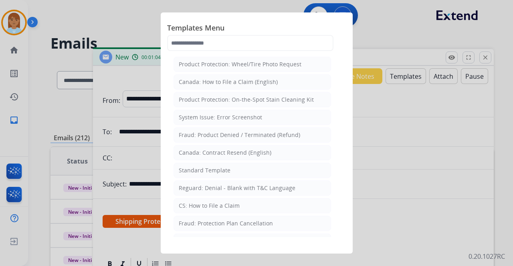
click at [201, 168] on div "Standard Template" at bounding box center [205, 170] width 52 height 8
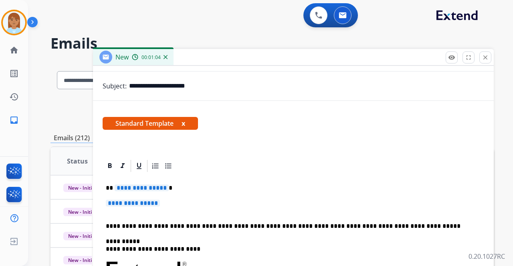
scroll to position [134, 0]
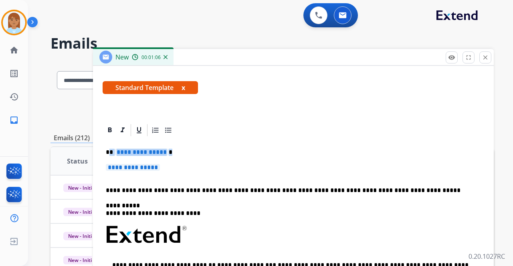
drag, startPoint x: 110, startPoint y: 149, endPoint x: 173, endPoint y: 166, distance: 64.8
click at [173, 166] on div "**********" at bounding box center [294, 253] width 382 height 232
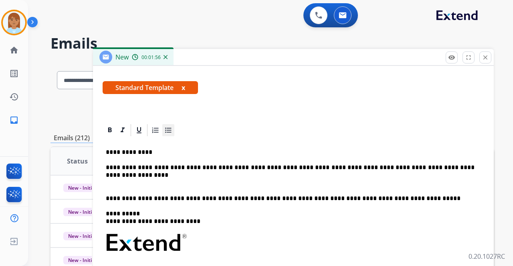
click at [168, 134] on div at bounding box center [168, 130] width 12 height 12
click at [242, 181] on p "**********" at bounding box center [298, 182] width 353 height 7
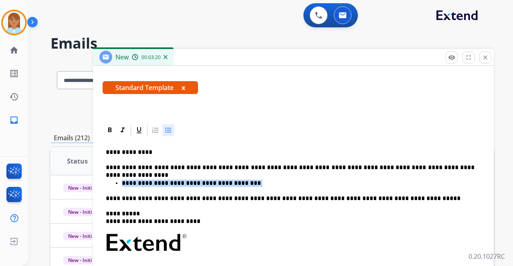
drag, startPoint x: 234, startPoint y: 181, endPoint x: 114, endPoint y: 181, distance: 119.9
click at [114, 181] on ul "**********" at bounding box center [293, 182] width 375 height 7
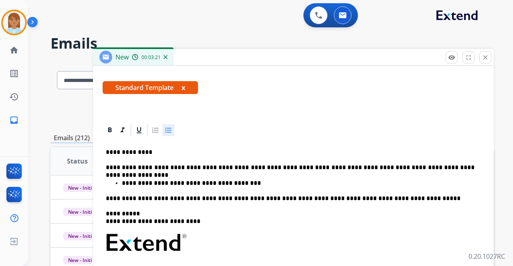
click at [234, 173] on div "**********" at bounding box center [294, 257] width 382 height 240
click at [241, 179] on p "**********" at bounding box center [298, 182] width 353 height 7
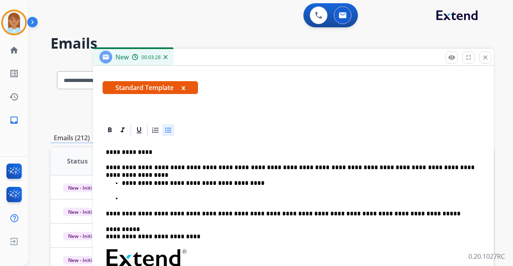
click at [239, 181] on p "**********" at bounding box center [298, 182] width 353 height 7
click at [144, 198] on p at bounding box center [301, 198] width 359 height 7
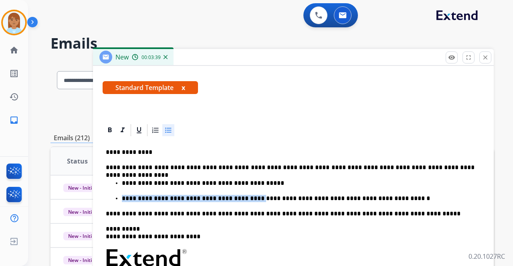
drag, startPoint x: 244, startPoint y: 197, endPoint x: 119, endPoint y: 195, distance: 125.6
click at [119, 195] on ul "**********" at bounding box center [293, 190] width 375 height 23
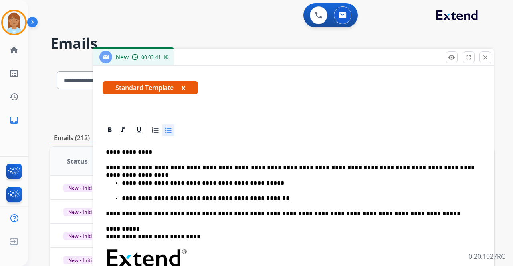
click at [124, 195] on p "**********" at bounding box center [298, 198] width 353 height 7
drag, startPoint x: 135, startPoint y: 197, endPoint x: 121, endPoint y: 196, distance: 14.1
click at [121, 196] on ul "**********" at bounding box center [293, 190] width 375 height 23
click at [253, 184] on p "**********" at bounding box center [298, 182] width 353 height 7
click at [126, 197] on p "**********" at bounding box center [298, 198] width 353 height 7
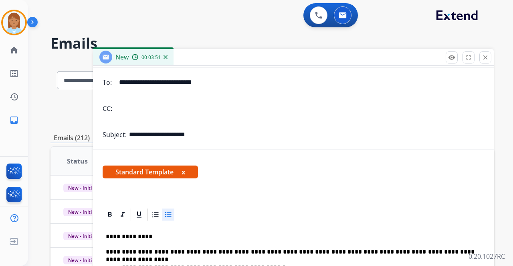
scroll to position [0, 0]
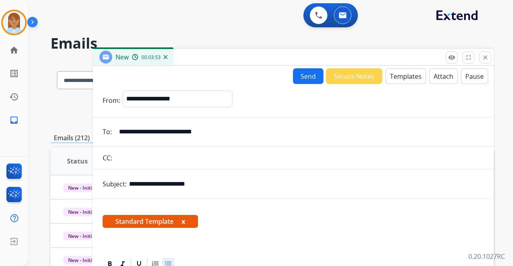
click at [300, 79] on button "Send" at bounding box center [308, 76] width 30 height 16
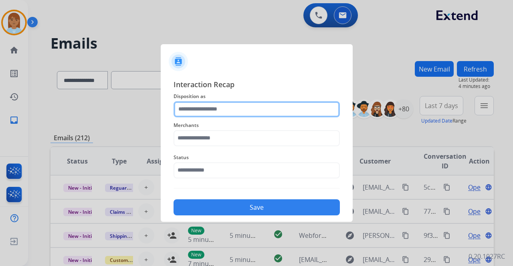
click at [231, 113] on input "text" at bounding box center [257, 109] width 166 height 16
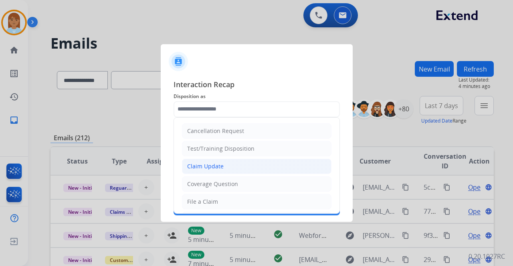
click at [230, 163] on li "Claim Update" at bounding box center [257, 165] width 150 height 15
type input "**********"
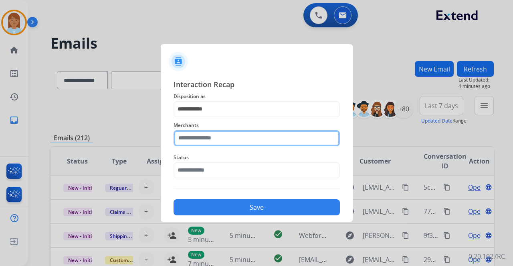
click at [230, 139] on input "text" at bounding box center [257, 138] width 166 height 16
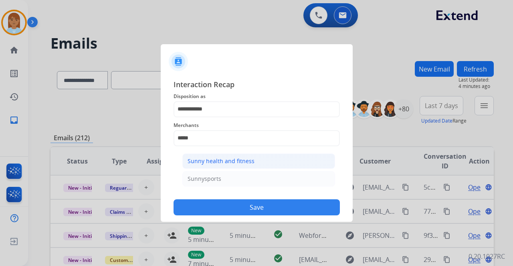
click at [197, 154] on li "Sunny health and fitness" at bounding box center [259, 160] width 153 height 15
type input "**********"
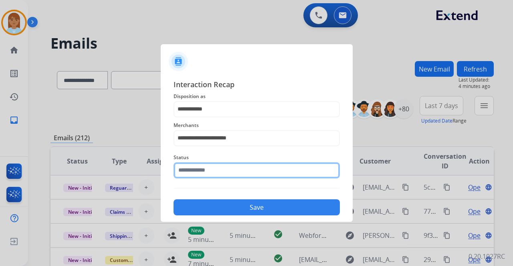
click at [206, 172] on input "text" at bounding box center [257, 170] width 166 height 16
type input "**********"
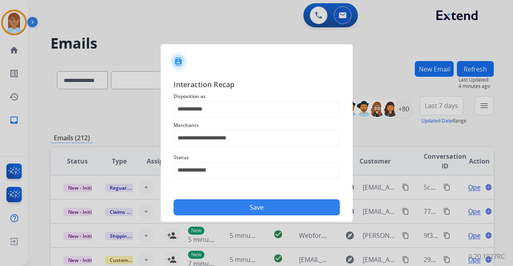
click at [211, 209] on button "Save" at bounding box center [257, 207] width 166 height 16
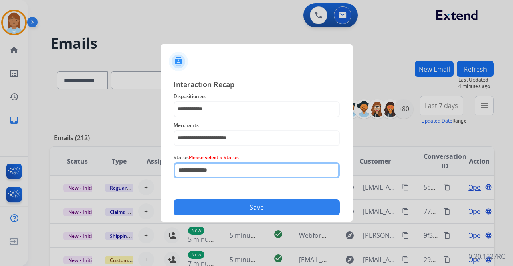
drag, startPoint x: 231, startPoint y: 170, endPoint x: 93, endPoint y: 169, distance: 138.8
click at [0, 168] on app-contact-recap-modal "**********" at bounding box center [0, 133] width 0 height 266
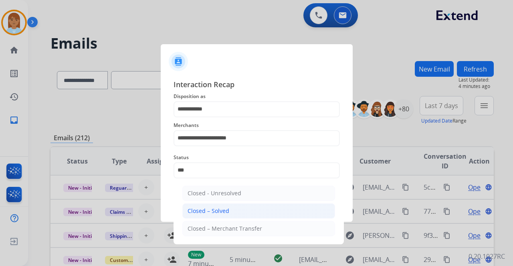
click at [216, 205] on li "Closed – Solved" at bounding box center [259, 210] width 153 height 15
type input "**********"
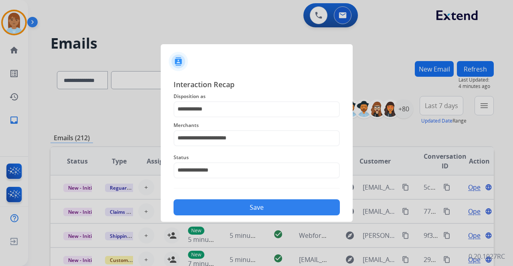
click at [215, 207] on button "Save" at bounding box center [257, 207] width 166 height 16
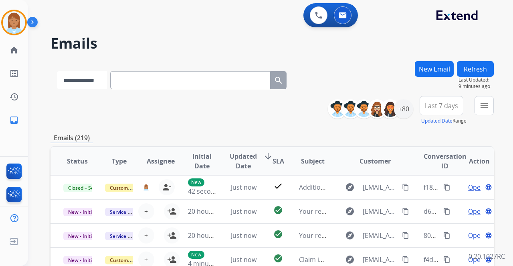
click at [101, 78] on select "**********" at bounding box center [82, 80] width 50 height 18
select select "**********"
click at [57, 71] on select "**********" at bounding box center [82, 80] width 50 height 18
click at [153, 82] on input "text" at bounding box center [191, 80] width 160 height 18
paste input "**********"
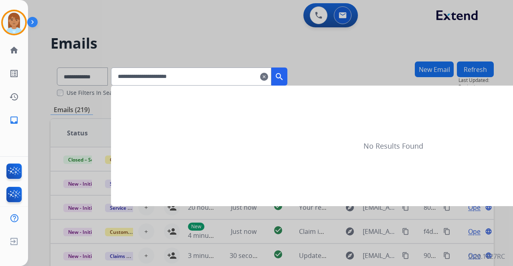
type input "**********"
click at [284, 79] on mat-icon "search" at bounding box center [280, 77] width 10 height 10
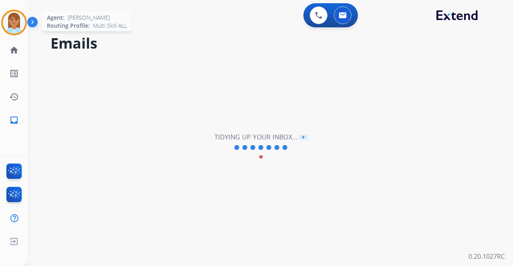
click at [14, 26] on img at bounding box center [14, 22] width 22 height 22
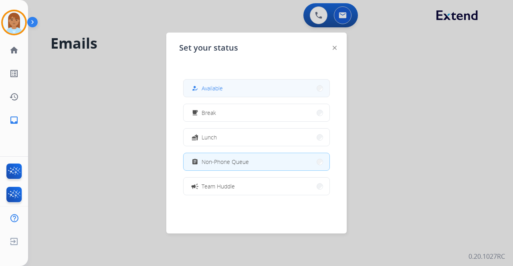
click at [283, 92] on button "how_to_reg Available" at bounding box center [257, 87] width 146 height 17
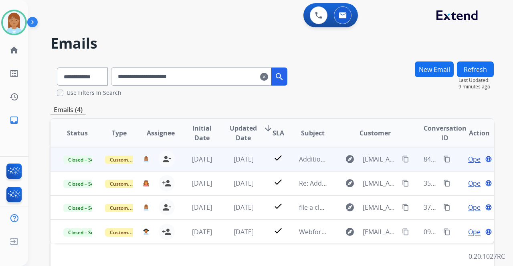
click at [470, 162] on span "Open" at bounding box center [477, 159] width 16 height 10
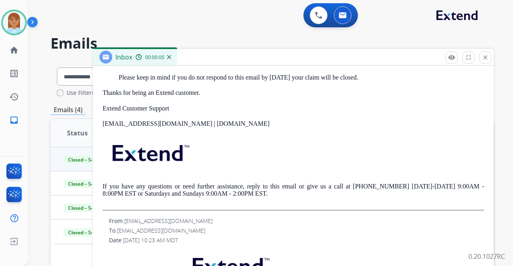
scroll to position [215, 0]
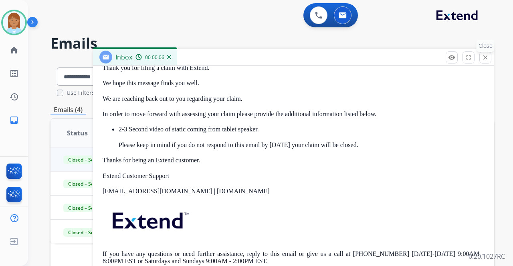
click at [489, 58] on button "close Close" at bounding box center [486, 57] width 12 height 12
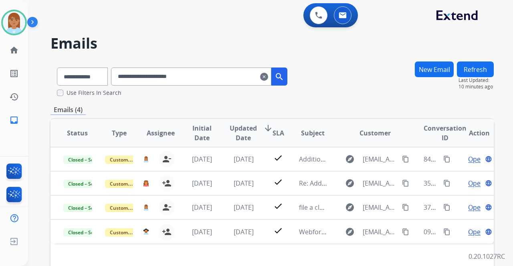
click at [430, 70] on button "New Email" at bounding box center [434, 69] width 39 height 16
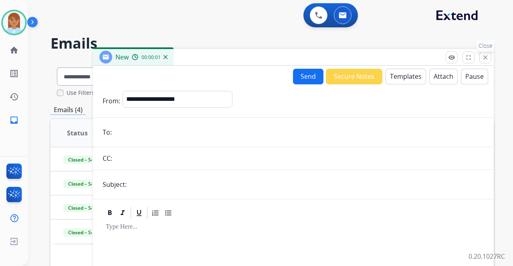
drag, startPoint x: 492, startPoint y: 55, endPoint x: 483, endPoint y: 60, distance: 10.5
click at [492, 55] on div "New 00:00:01" at bounding box center [293, 57] width 401 height 17
click at [489, 57] on mat-icon "close" at bounding box center [485, 57] width 7 height 7
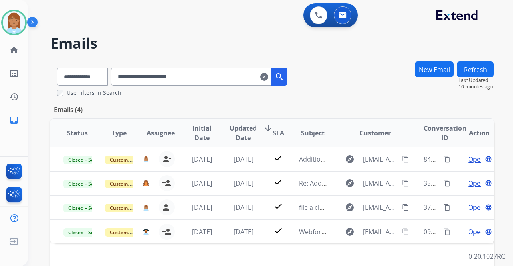
click at [471, 63] on button "Refresh" at bounding box center [475, 69] width 37 height 16
click at [268, 78] on mat-icon "clear" at bounding box center [264, 77] width 8 height 10
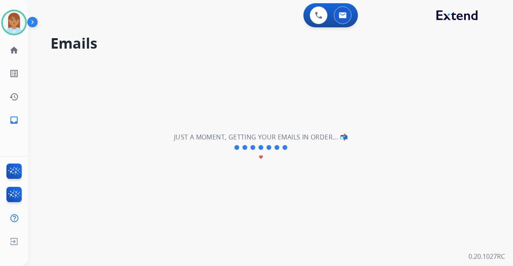
select select "**********"
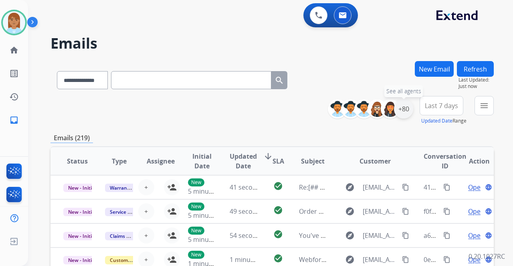
click at [409, 110] on div "+80" at bounding box center [403, 108] width 19 height 19
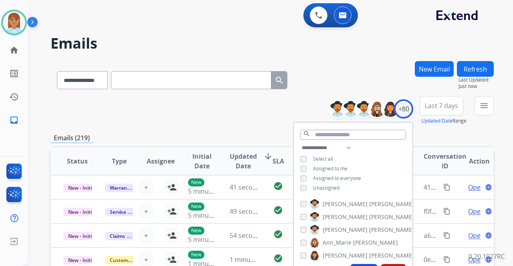
click at [300, 183] on div "**********" at bounding box center [353, 168] width 119 height 51
click at [364, 264] on button "Apply" at bounding box center [364, 271] width 27 height 14
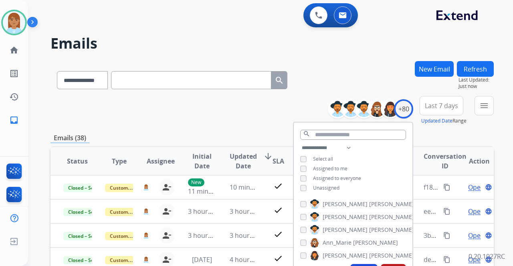
click at [436, 100] on button "Last 7 days" at bounding box center [442, 105] width 44 height 19
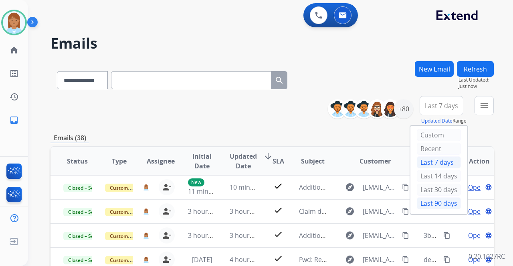
click at [438, 202] on div "Last 90 days" at bounding box center [439, 203] width 44 height 12
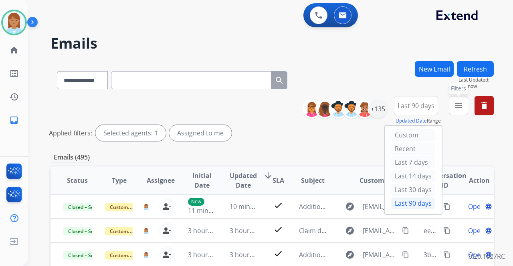
click at [462, 104] on mat-icon "menu" at bounding box center [459, 106] width 10 height 10
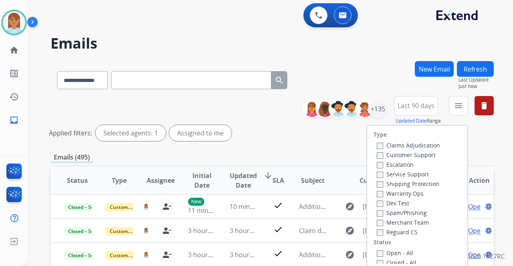
click at [416, 157] on label "Customer Support" at bounding box center [406, 155] width 59 height 8
click at [406, 185] on label "Shipping Protection" at bounding box center [408, 184] width 63 height 8
click at [409, 230] on label "Reguard CS" at bounding box center [397, 232] width 41 height 8
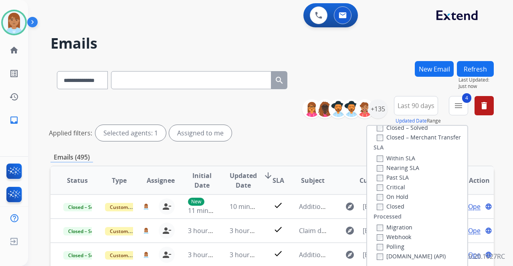
scroll to position [107, 0]
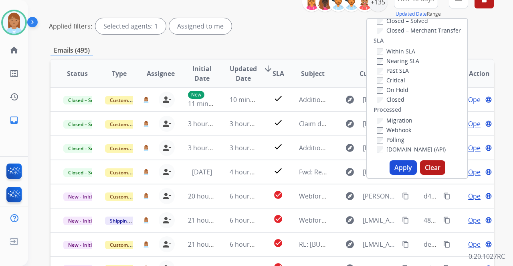
click at [396, 168] on button "Apply" at bounding box center [403, 167] width 27 height 14
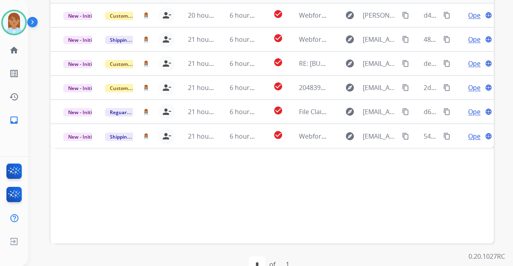
scroll to position [142, 0]
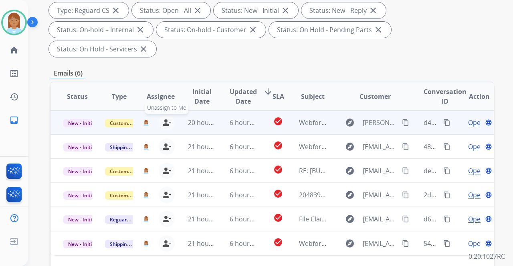
click at [166, 118] on mat-icon "person_remove" at bounding box center [167, 123] width 10 height 10
click at [172, 118] on mat-icon "person_add" at bounding box center [172, 123] width 10 height 10
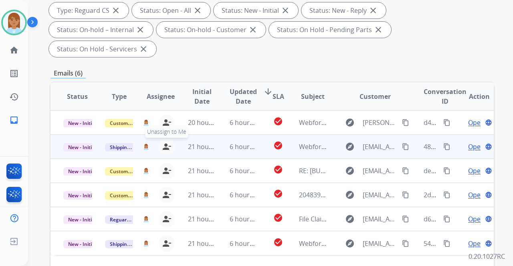
click at [170, 138] on button "person_remove Unassign to Me" at bounding box center [167, 146] width 16 height 16
click at [170, 142] on mat-icon "person_add" at bounding box center [172, 147] width 10 height 10
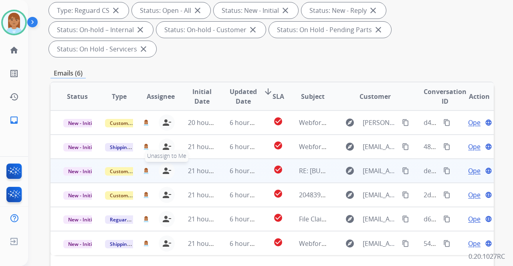
click at [169, 162] on button "person_remove Unassign to Me" at bounding box center [167, 170] width 16 height 16
click at [170, 166] on mat-icon "person_add" at bounding box center [172, 171] width 10 height 10
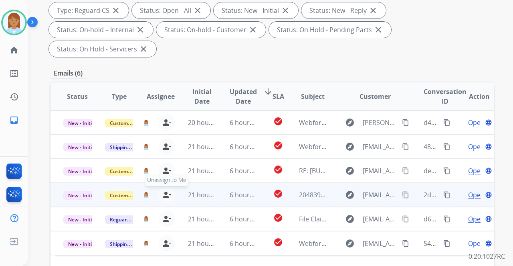
click at [168, 190] on mat-icon "person_remove" at bounding box center [167, 195] width 10 height 10
click at [169, 190] on mat-icon "person_add" at bounding box center [172, 195] width 10 height 10
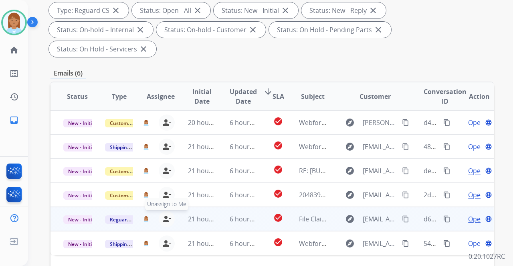
click at [169, 214] on mat-icon "person_remove" at bounding box center [167, 219] width 10 height 10
click at [169, 214] on mat-icon "person_add" at bounding box center [172, 219] width 10 height 10
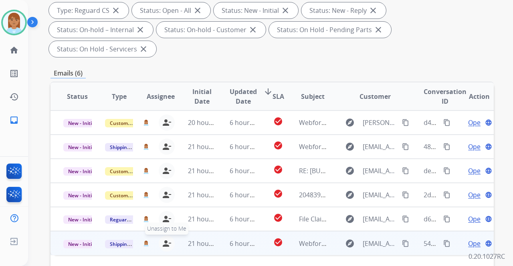
click at [166, 238] on mat-icon "person_remove" at bounding box center [167, 243] width 10 height 10
click at [167, 238] on mat-icon "person_add" at bounding box center [172, 243] width 10 height 10
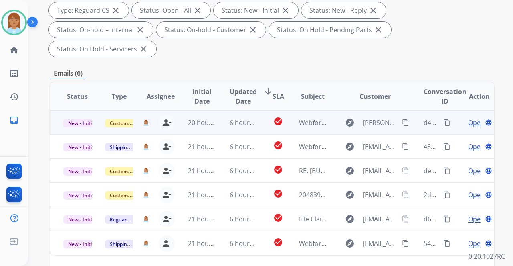
click at [469, 118] on span "Open" at bounding box center [477, 123] width 16 height 10
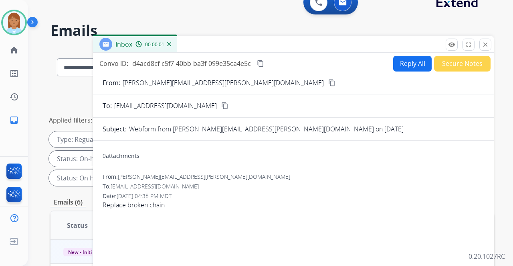
scroll to position [0, 0]
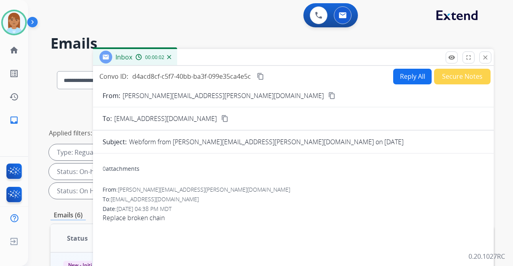
click at [401, 79] on button "Reply All" at bounding box center [413, 77] width 39 height 16
select select "**********"
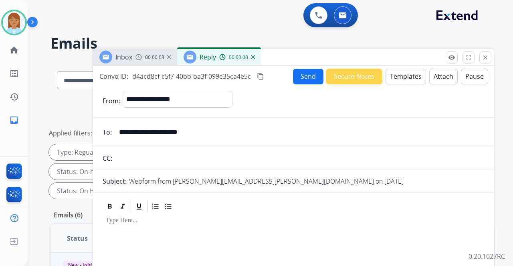
click at [396, 75] on button "Templates" at bounding box center [406, 77] width 41 height 16
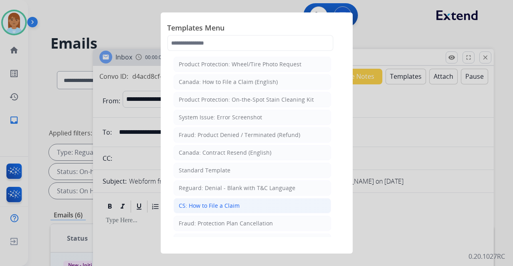
click at [255, 202] on li "CS: How to File a Claim" at bounding box center [253, 205] width 158 height 15
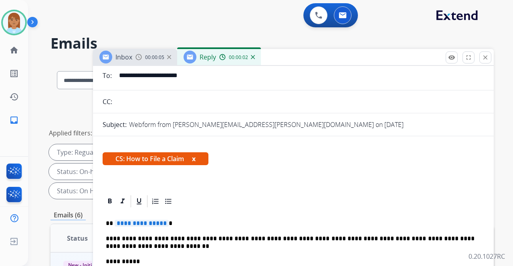
scroll to position [116, 0]
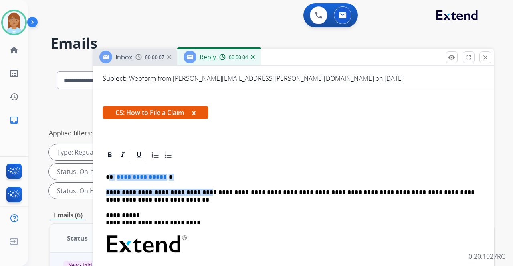
drag, startPoint x: 110, startPoint y: 162, endPoint x: 197, endPoint y: 165, distance: 87.5
click at [197, 173] on p "**********" at bounding box center [290, 176] width 369 height 7
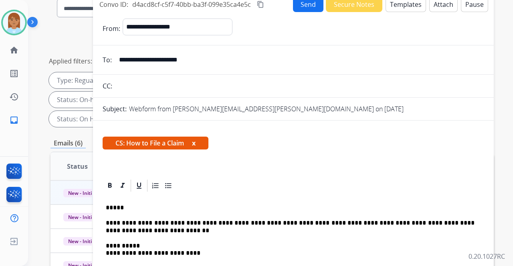
scroll to position [0, 0]
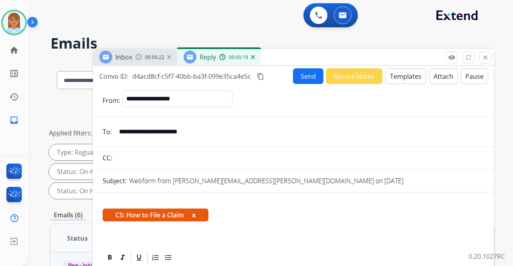
drag, startPoint x: 146, startPoint y: 134, endPoint x: 249, endPoint y: 144, distance: 103.2
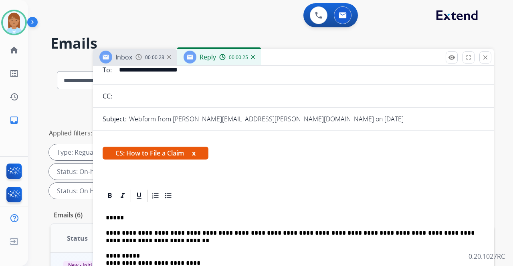
scroll to position [107, 0]
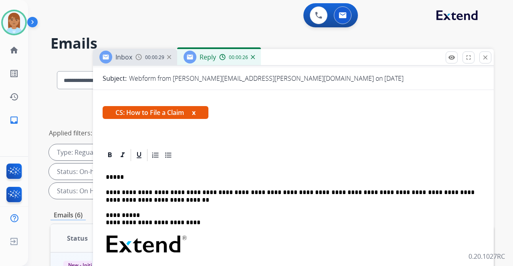
click at [131, 173] on p "*****" at bounding box center [290, 176] width 369 height 7
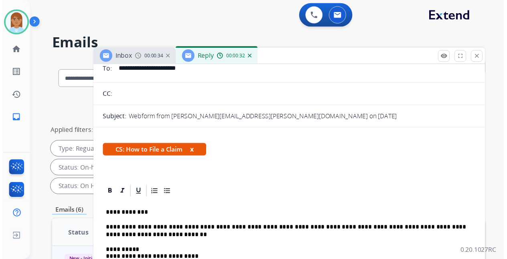
scroll to position [0, 0]
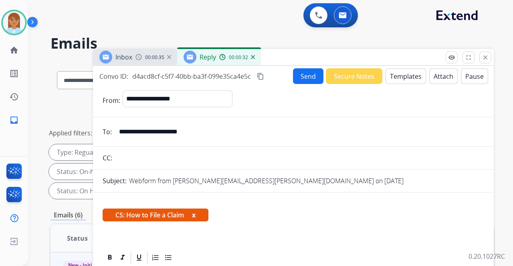
click at [305, 77] on button "Send" at bounding box center [308, 76] width 30 height 16
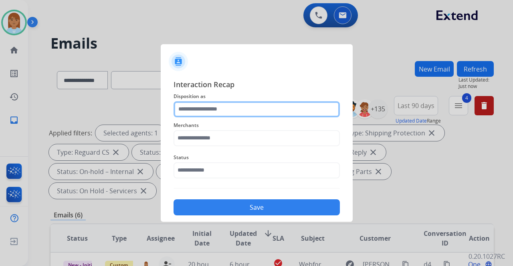
click at [188, 111] on input "text" at bounding box center [257, 109] width 166 height 16
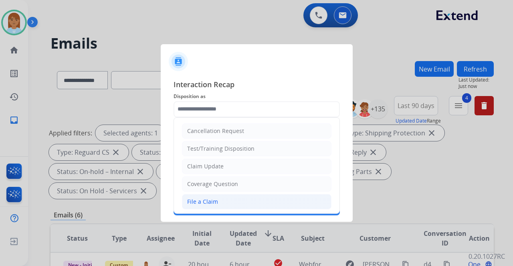
click at [201, 195] on li "File a Claim" at bounding box center [257, 201] width 150 height 15
type input "**********"
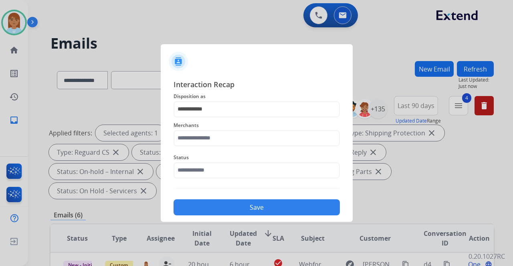
click at [205, 124] on span "Merchants" at bounding box center [257, 125] width 166 height 10
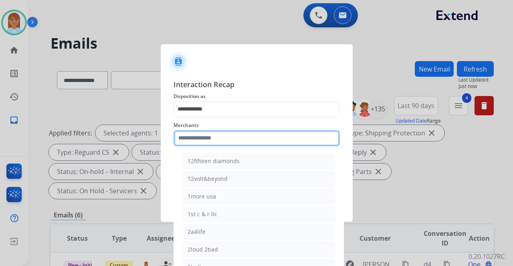
click at [201, 135] on input "text" at bounding box center [257, 138] width 166 height 16
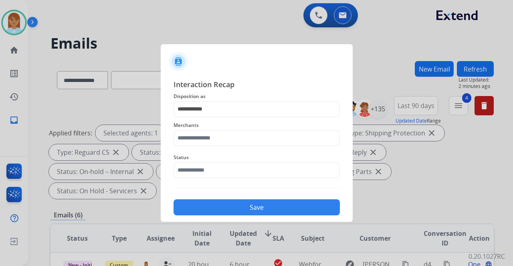
click at [215, 144] on div "Merchants" at bounding box center [257, 133] width 166 height 32
click at [215, 138] on input "text" at bounding box center [257, 138] width 166 height 16
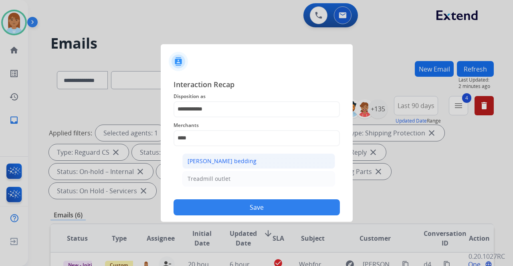
click at [195, 159] on div "Milliard bedding" at bounding box center [222, 161] width 69 height 8
type input "**********"
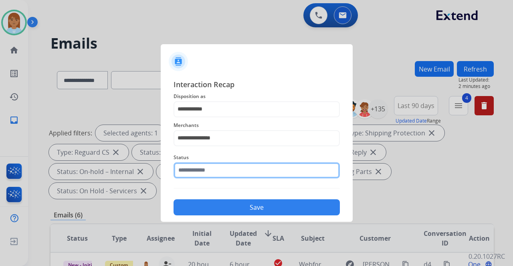
click at [204, 172] on input "text" at bounding box center [257, 170] width 166 height 16
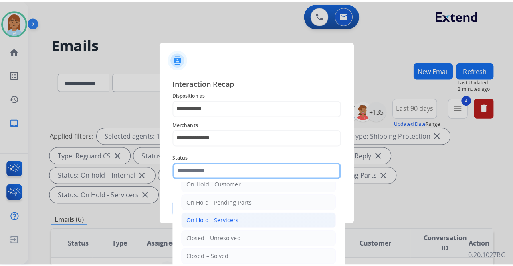
scroll to position [46, 0]
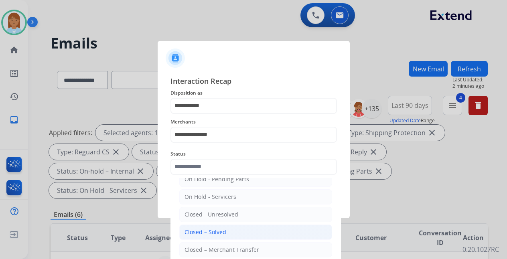
click at [217, 228] on div "Closed – Solved" at bounding box center [206, 232] width 42 height 8
type input "**********"
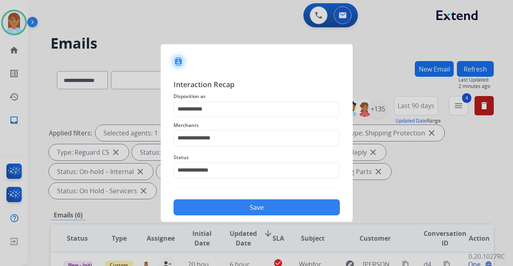
click at [223, 201] on button "Save" at bounding box center [257, 207] width 166 height 16
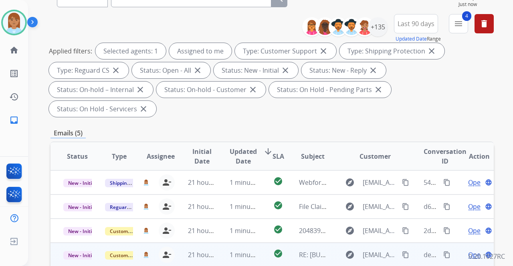
scroll to position [134, 0]
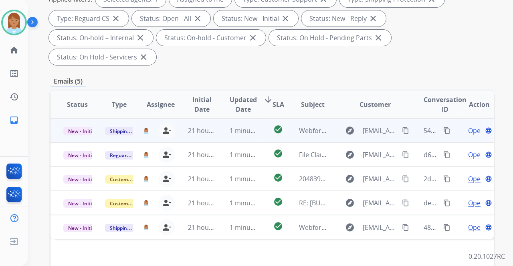
click at [469, 126] on span "Open" at bounding box center [477, 131] width 16 height 10
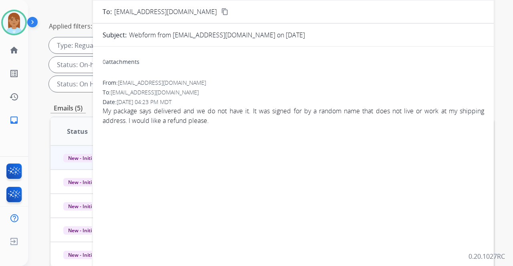
scroll to position [0, 0]
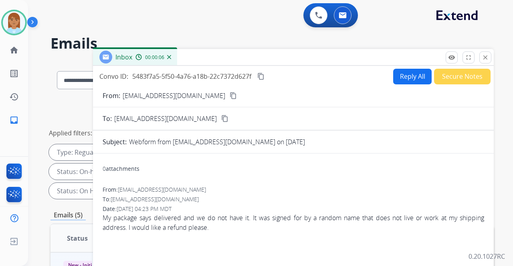
click at [394, 81] on button "Reply All" at bounding box center [413, 77] width 39 height 16
select select "**********"
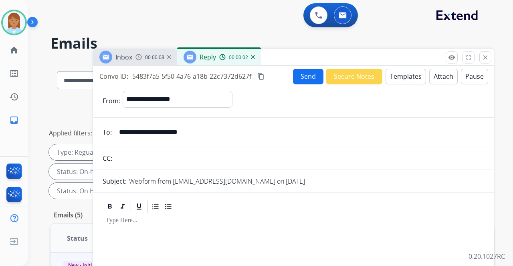
click at [392, 79] on button "Templates" at bounding box center [406, 77] width 41 height 16
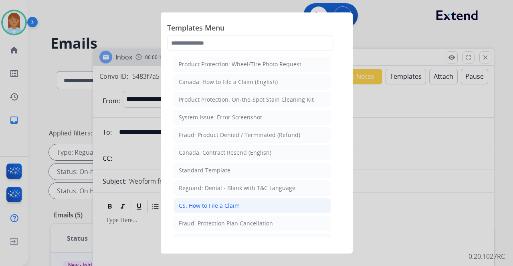
click at [209, 201] on div "CS: How to File a Claim" at bounding box center [209, 205] width 61 height 8
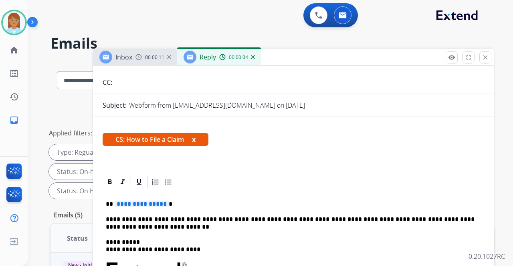
scroll to position [126, 0]
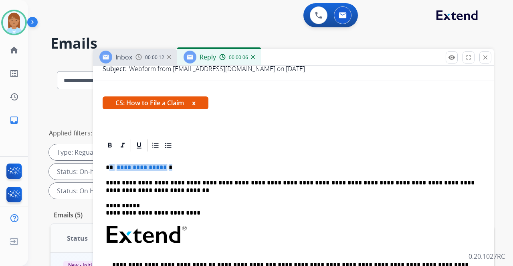
drag, startPoint x: 110, startPoint y: 151, endPoint x: 183, endPoint y: 149, distance: 73.0
click at [183, 164] on p "**********" at bounding box center [290, 167] width 369 height 7
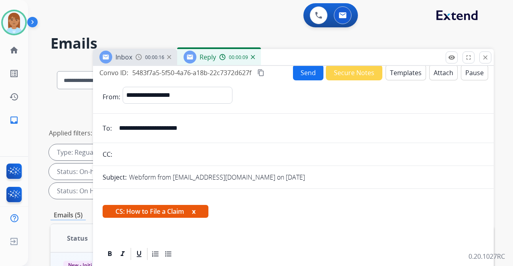
scroll to position [0, 0]
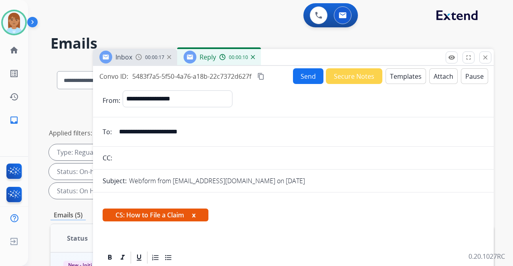
drag, startPoint x: 117, startPoint y: 130, endPoint x: 232, endPoint y: 134, distance: 114.8
click at [232, 134] on input "**********" at bounding box center [299, 132] width 370 height 16
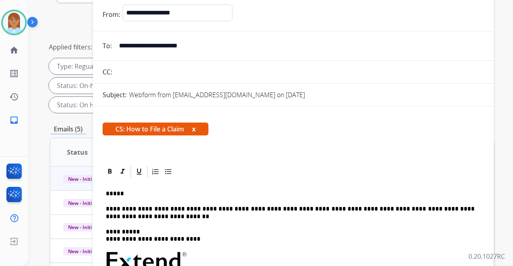
scroll to position [107, 0]
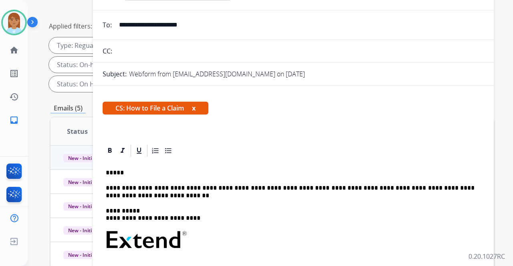
click at [124, 169] on p "*****" at bounding box center [290, 172] width 369 height 7
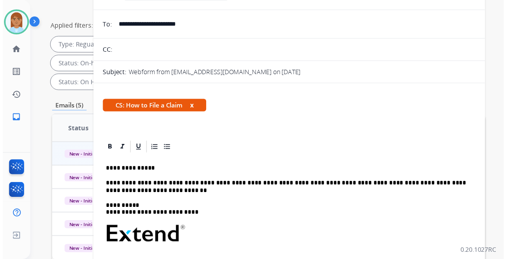
scroll to position [0, 0]
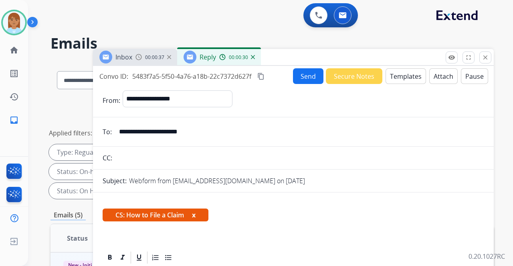
click at [301, 77] on button "Send" at bounding box center [308, 76] width 30 height 16
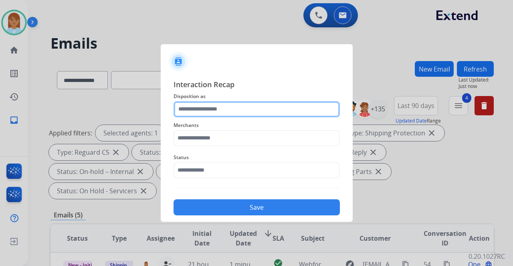
click at [259, 107] on input "text" at bounding box center [257, 109] width 166 height 16
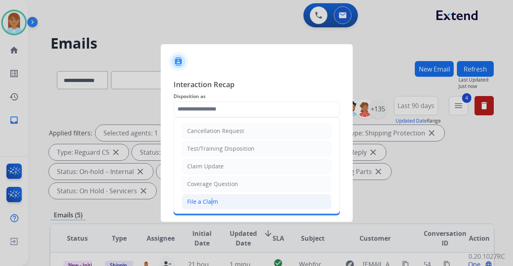
click at [209, 197] on div "File a Claim" at bounding box center [202, 201] width 31 height 8
type input "**********"
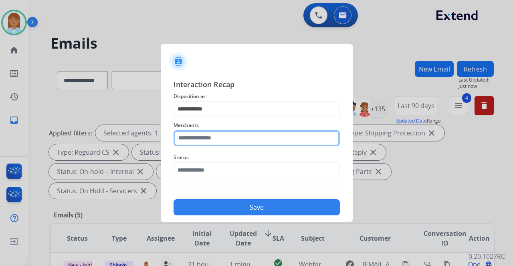
click at [177, 138] on input "text" at bounding box center [257, 138] width 166 height 16
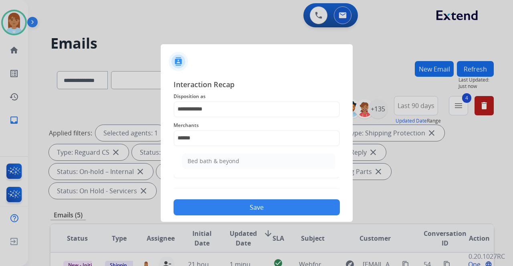
drag, startPoint x: 204, startPoint y: 163, endPoint x: 197, endPoint y: 167, distance: 8.3
click at [204, 163] on div "Bed bath & beyond" at bounding box center [214, 161] width 52 height 8
type input "**********"
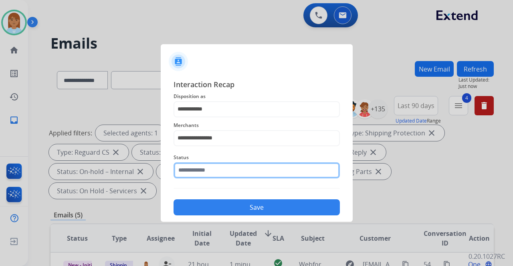
click at [191, 174] on input "text" at bounding box center [257, 170] width 166 height 16
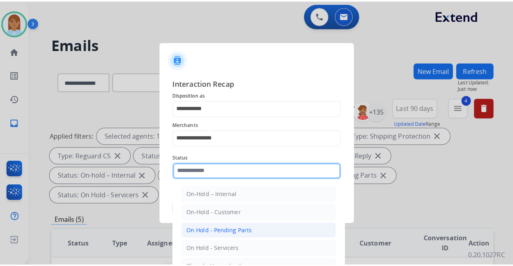
scroll to position [46, 0]
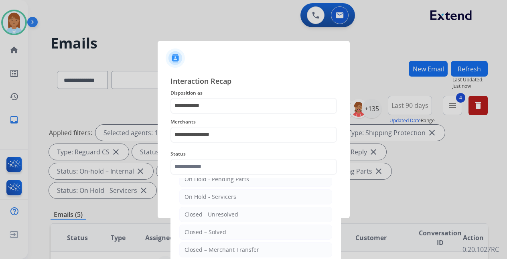
click at [223, 228] on li "Closed – Solved" at bounding box center [255, 232] width 153 height 15
type input "**********"
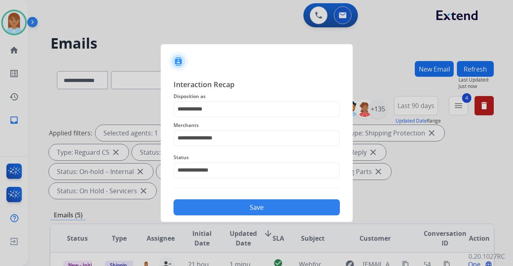
click at [212, 201] on button "Save" at bounding box center [257, 207] width 166 height 16
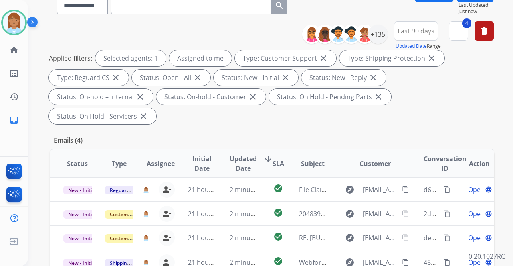
scroll to position [160, 0]
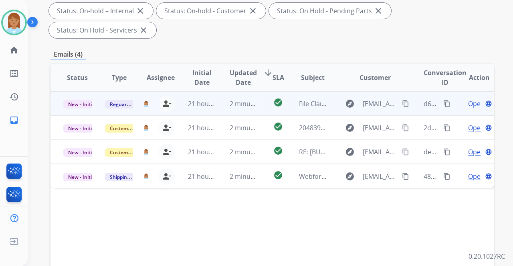
click at [469, 99] on span "Open" at bounding box center [477, 104] width 16 height 10
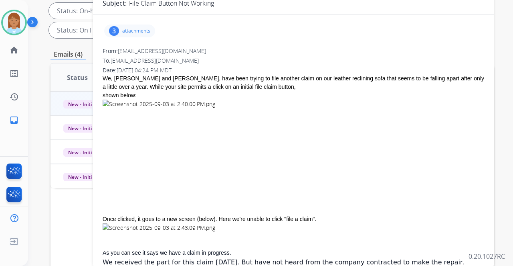
click at [125, 30] on p "attachments" at bounding box center [136, 31] width 28 height 6
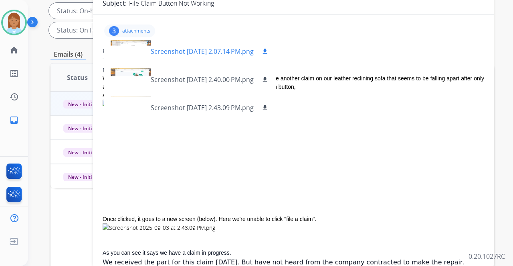
click at [140, 53] on div at bounding box center [131, 51] width 40 height 28
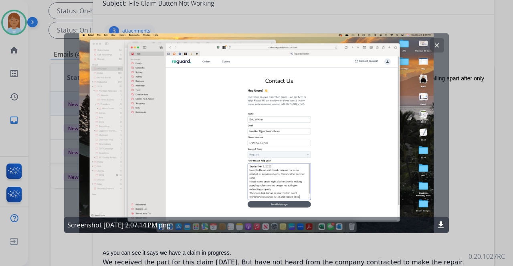
click at [440, 46] on button "clear" at bounding box center [437, 45] width 14 height 14
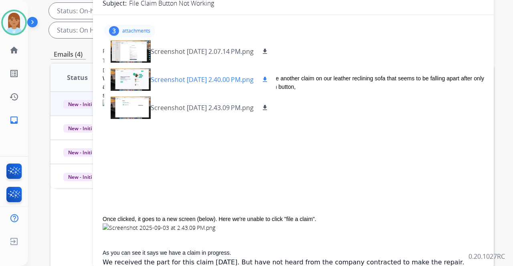
click at [132, 75] on div at bounding box center [131, 79] width 40 height 28
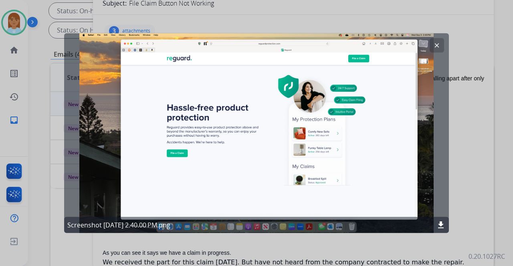
click at [440, 44] on mat-icon "clear" at bounding box center [437, 45] width 7 height 7
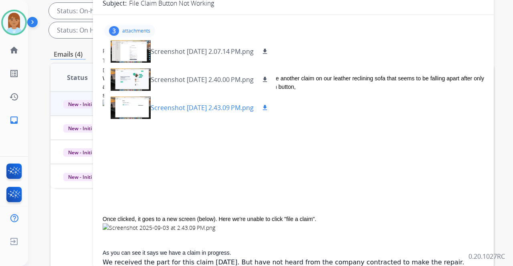
click at [144, 99] on div at bounding box center [131, 107] width 40 height 28
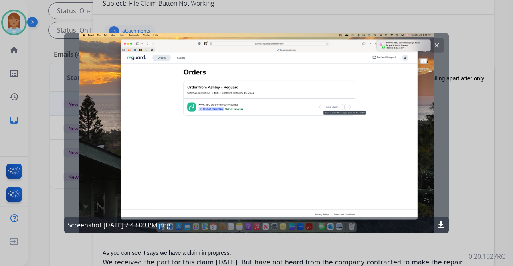
click at [439, 47] on mat-icon "clear" at bounding box center [437, 45] width 7 height 7
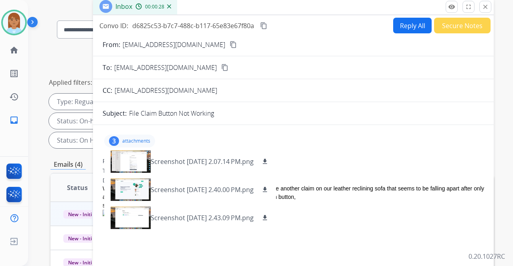
scroll to position [0, 0]
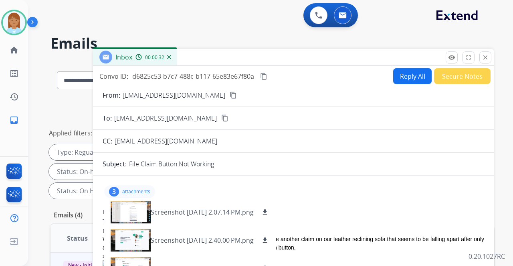
click at [230, 97] on mat-icon "content_copy" at bounding box center [233, 94] width 7 height 7
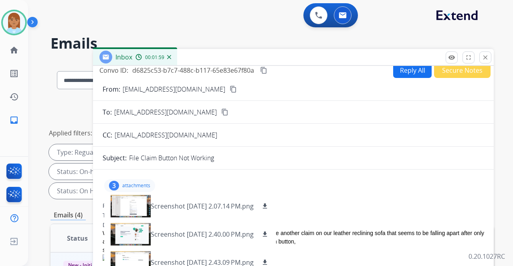
scroll to position [26, 0]
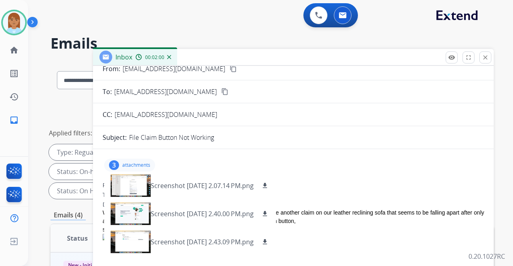
click at [388, 170] on div "3 attachments Screenshot 2025-09-03 at 2.07.14 PM.png download Screenshot 2025-…" at bounding box center [294, 164] width 382 height 19
click at [250, 164] on div "3 attachments Screenshot 2025-09-03 at 2.07.14 PM.png download Screenshot 2025-…" at bounding box center [294, 164] width 382 height 19
click at [124, 162] on p "attachments" at bounding box center [136, 165] width 28 height 6
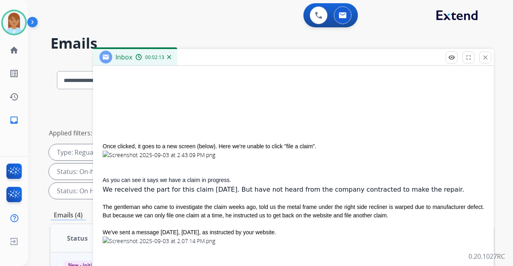
scroll to position [158, 0]
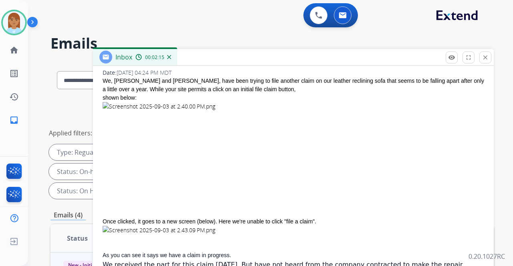
click at [127, 107] on img at bounding box center [190, 151] width 175 height 98
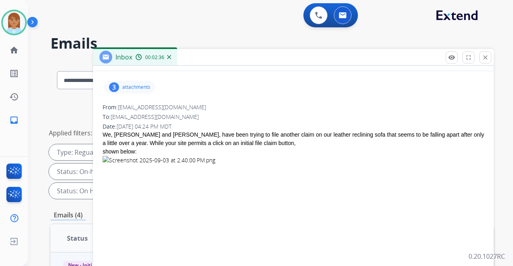
scroll to position [0, 0]
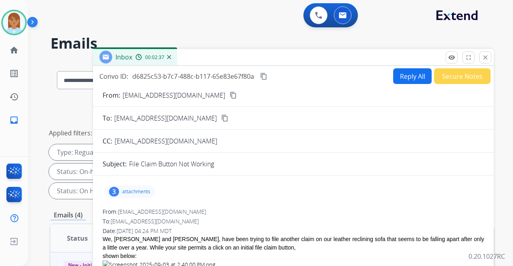
click at [212, 25] on div "0 Voice Interactions 0 Email Interactions" at bounding box center [266, 16] width 457 height 26
click at [486, 53] on button "close Close" at bounding box center [486, 57] width 12 height 12
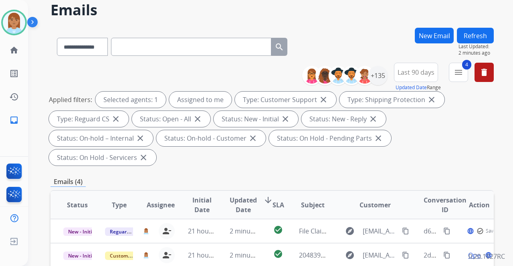
scroll to position [134, 0]
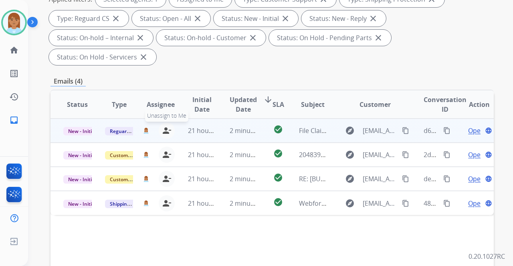
click at [165, 126] on mat-icon "person_remove" at bounding box center [167, 131] width 10 height 10
click at [144, 126] on span "+" at bounding box center [146, 131] width 4 height 10
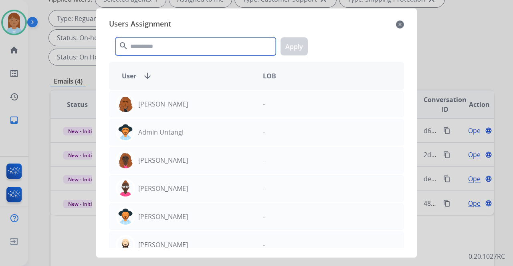
click at [172, 51] on input "text" at bounding box center [196, 46] width 160 height 18
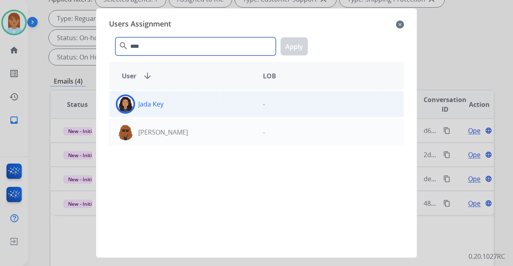
type input "****"
click at [180, 101] on div "Jada Key" at bounding box center [183, 103] width 147 height 19
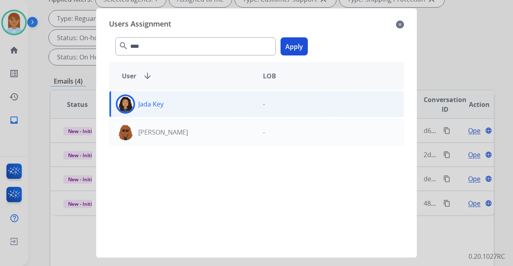
click at [298, 45] on button "Apply" at bounding box center [294, 46] width 27 height 18
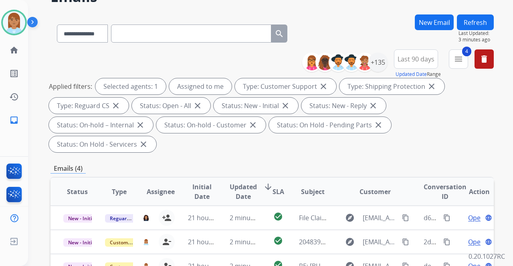
scroll to position [0, 0]
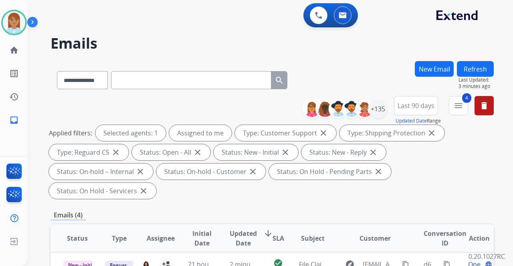
click at [478, 66] on button "Refresh" at bounding box center [475, 69] width 37 height 16
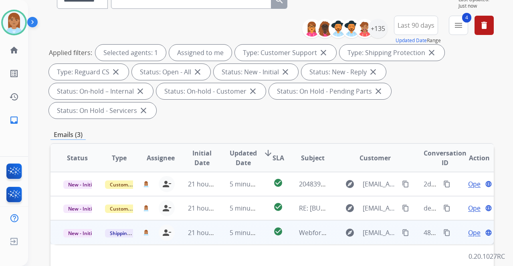
scroll to position [134, 0]
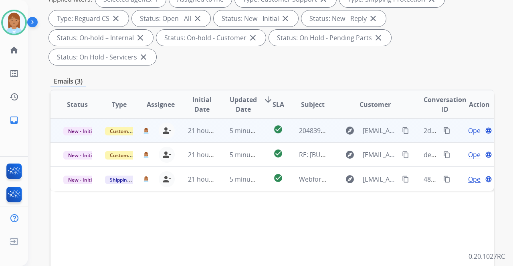
click at [471, 126] on span "Open" at bounding box center [477, 131] width 16 height 10
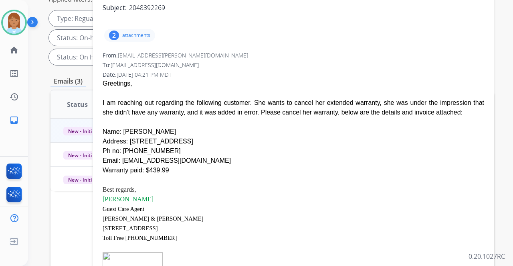
scroll to position [0, 0]
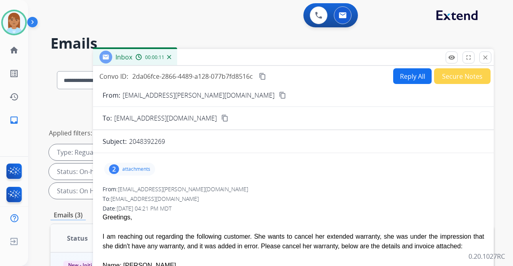
click at [488, 56] on mat-icon "close" at bounding box center [485, 57] width 7 height 7
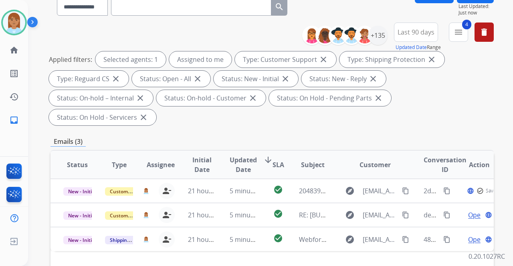
scroll to position [160, 0]
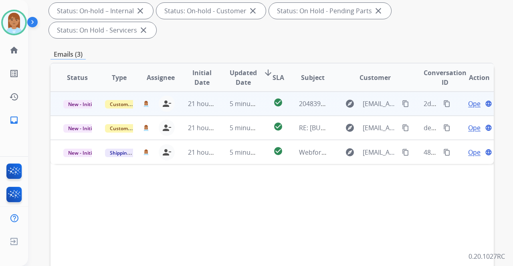
click at [469, 99] on span "Open" at bounding box center [477, 104] width 16 height 10
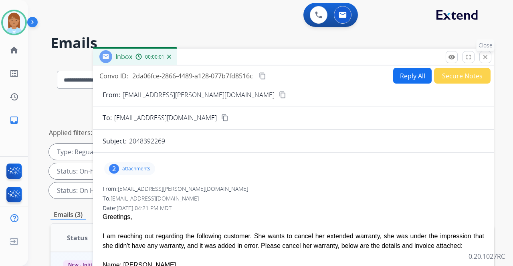
scroll to position [0, 0]
click at [485, 53] on button "close Close" at bounding box center [486, 57] width 12 height 12
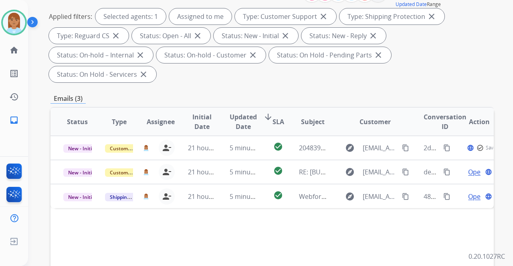
scroll to position [160, 0]
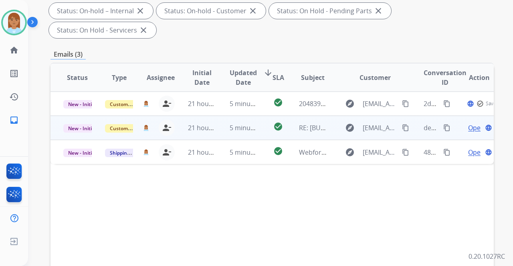
click at [470, 123] on span "Open" at bounding box center [477, 128] width 16 height 10
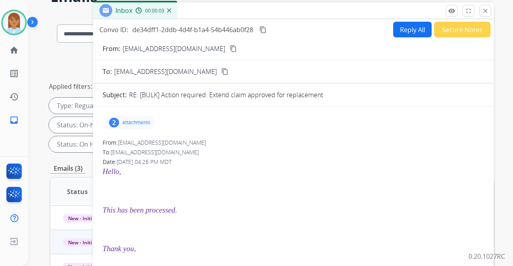
scroll to position [0, 0]
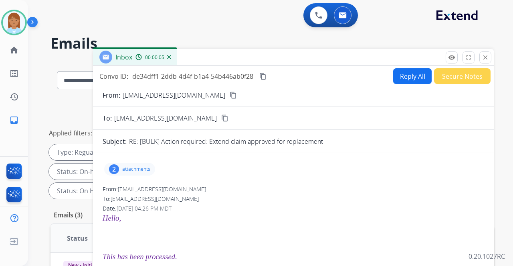
click at [438, 77] on button "Secure Notes" at bounding box center [462, 76] width 57 height 16
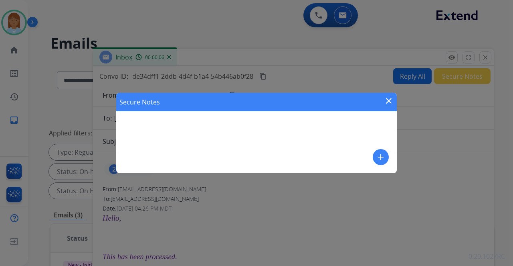
click at [385, 157] on mat-icon "add" at bounding box center [381, 157] width 10 height 10
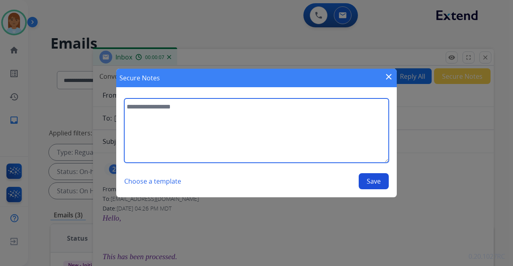
click at [201, 110] on textarea at bounding box center [256, 130] width 265 height 64
type textarea "**********"
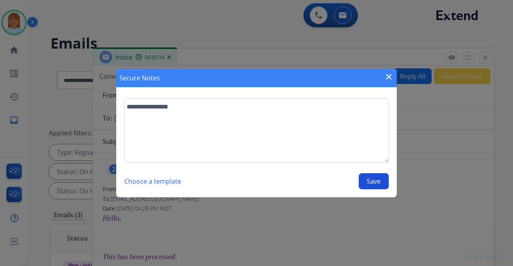
click at [388, 182] on button "Save" at bounding box center [374, 181] width 30 height 16
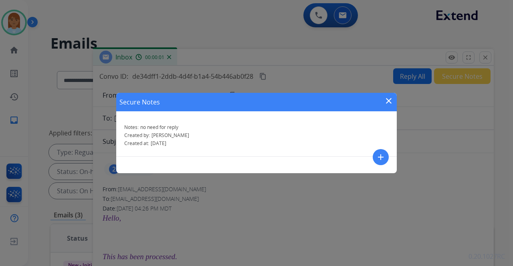
click at [390, 101] on mat-icon "close" at bounding box center [389, 101] width 10 height 10
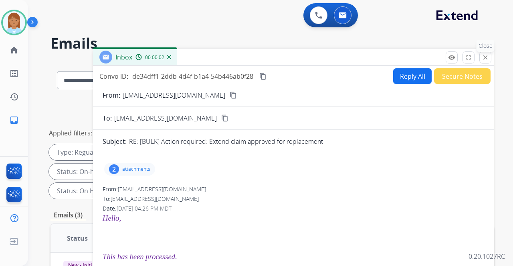
click at [488, 58] on mat-icon "close" at bounding box center [485, 57] width 7 height 7
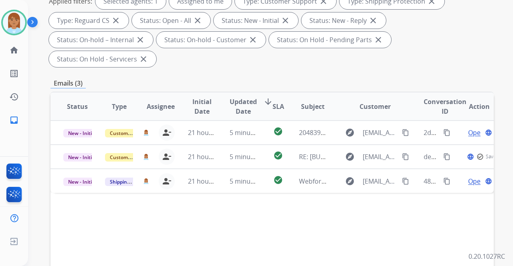
scroll to position [160, 0]
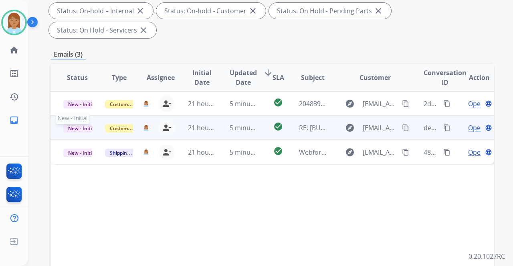
click at [85, 124] on span "New - Initial" at bounding box center [81, 128] width 37 height 8
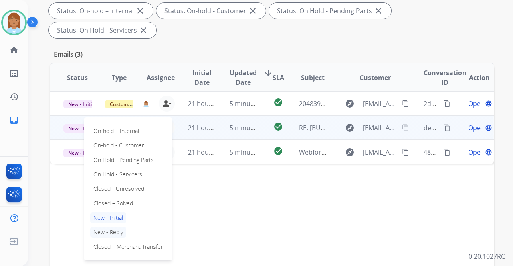
scroll to position [249, 0]
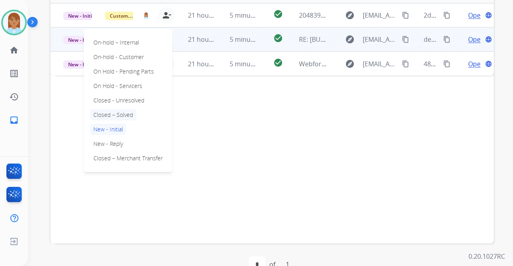
click at [116, 109] on p "Closed – Solved" at bounding box center [113, 114] width 46 height 11
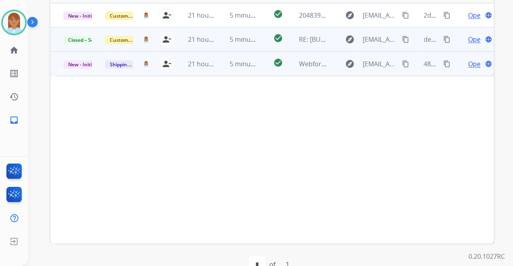
click at [469, 59] on span "Open" at bounding box center [477, 64] width 16 height 10
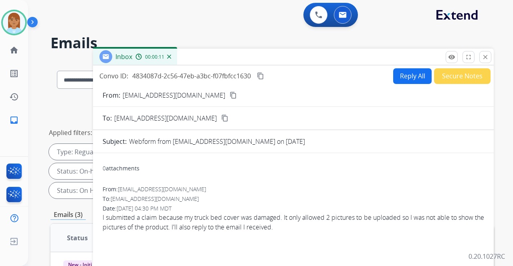
scroll to position [0, 0]
click at [407, 74] on button "Reply All" at bounding box center [413, 77] width 39 height 16
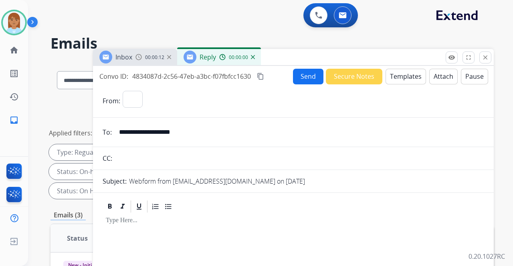
select select "**********"
click at [407, 76] on button "Templates" at bounding box center [406, 77] width 41 height 16
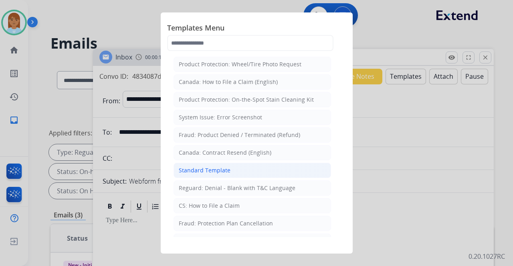
click at [215, 166] on div "Standard Template" at bounding box center [205, 170] width 52 height 8
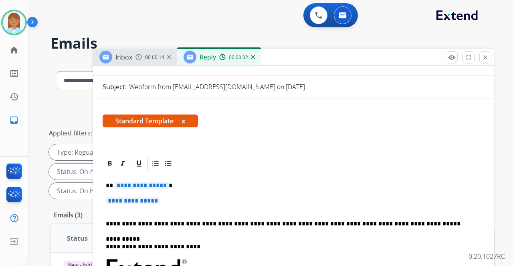
scroll to position [134, 0]
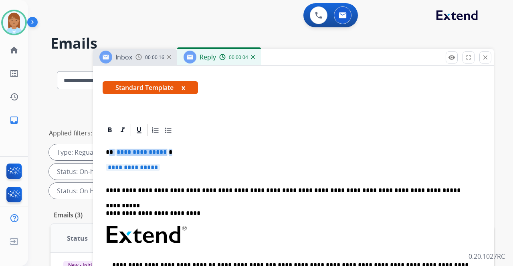
drag, startPoint x: 110, startPoint y: 145, endPoint x: 180, endPoint y: 156, distance: 71.1
click at [181, 157] on div "**********" at bounding box center [294, 253] width 382 height 232
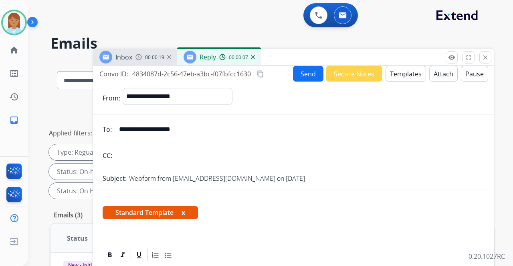
scroll to position [0, 0]
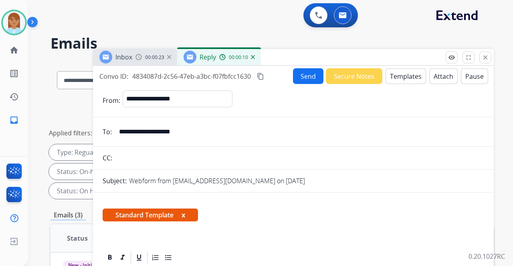
drag, startPoint x: 117, startPoint y: 131, endPoint x: 137, endPoint y: 135, distance: 20.8
click at [137, 135] on input "**********" at bounding box center [299, 132] width 370 height 16
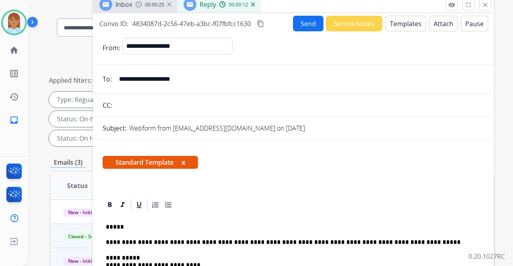
scroll to position [80, 0]
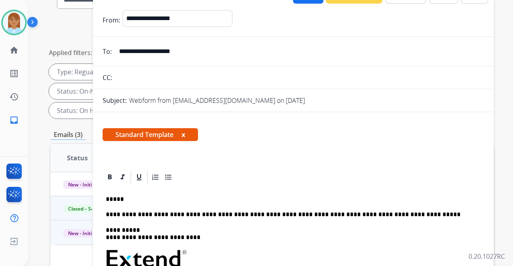
click at [138, 197] on p "*****" at bounding box center [290, 198] width 369 height 7
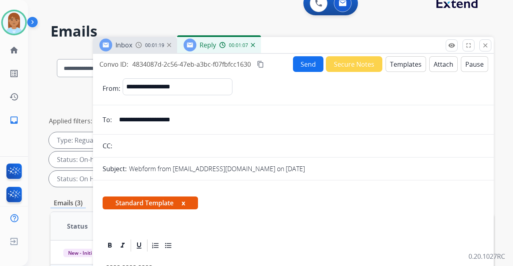
scroll to position [0, 0]
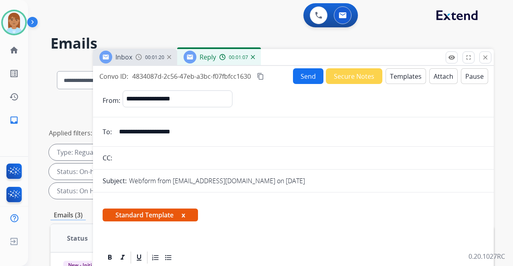
click at [308, 74] on button "Send" at bounding box center [308, 76] width 30 height 16
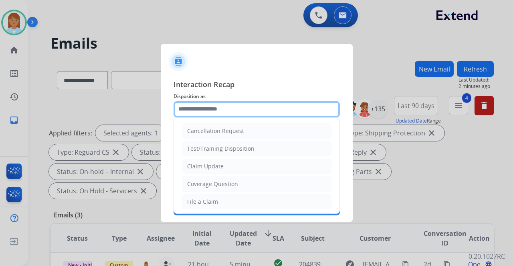
click at [185, 102] on input "text" at bounding box center [257, 109] width 166 height 16
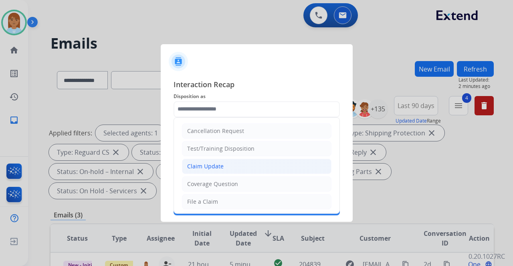
click at [221, 168] on div "Claim Update" at bounding box center [205, 166] width 37 height 8
type input "**********"
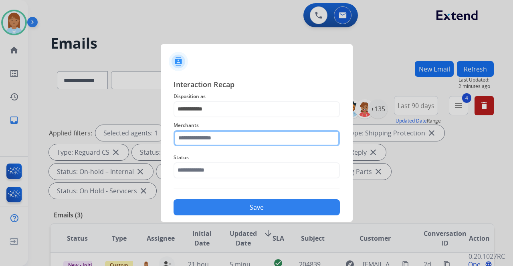
click at [235, 139] on input "text" at bounding box center [257, 138] width 166 height 16
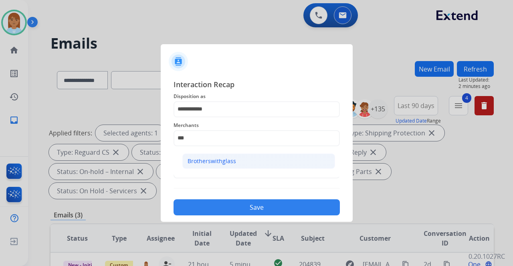
click at [219, 163] on div "Brotherswithglass" at bounding box center [212, 161] width 49 height 8
type input "**********"
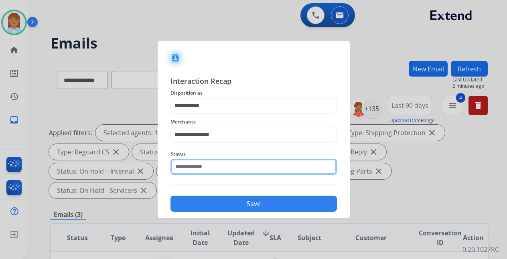
click at [214, 168] on input "text" at bounding box center [253, 167] width 166 height 16
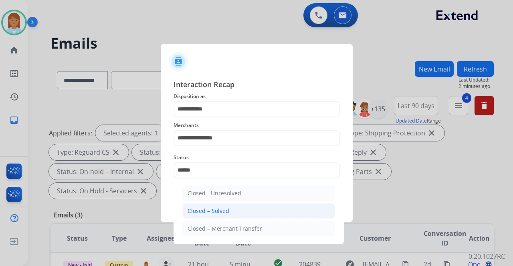
click at [217, 209] on div "Closed – Solved" at bounding box center [209, 211] width 42 height 8
type input "**********"
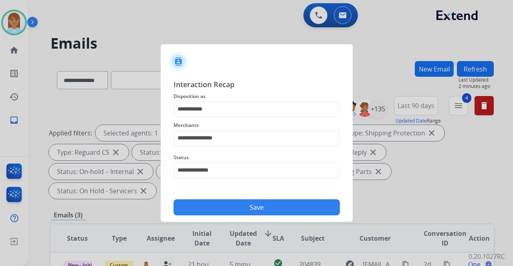
click at [216, 216] on div "**********" at bounding box center [257, 147] width 192 height 150
click at [216, 209] on button "Save" at bounding box center [257, 207] width 166 height 16
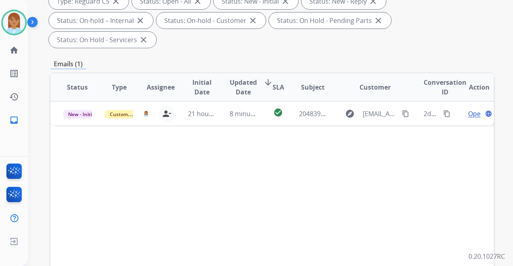
scroll to position [187, 0]
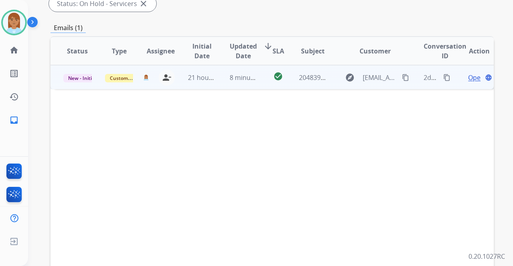
click at [469, 73] on span "Open" at bounding box center [477, 78] width 16 height 10
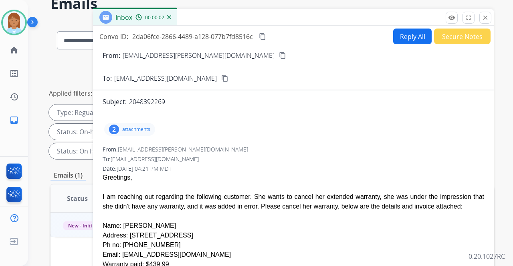
scroll to position [0, 0]
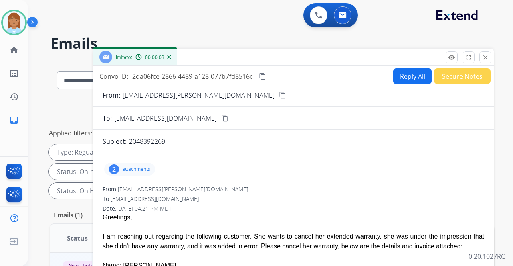
click at [489, 59] on button "close Close" at bounding box center [486, 57] width 12 height 12
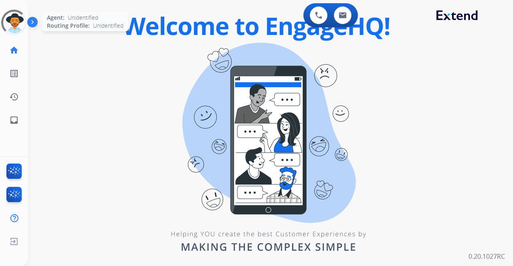
click at [14, 27] on div at bounding box center [14, 22] width 29 height 29
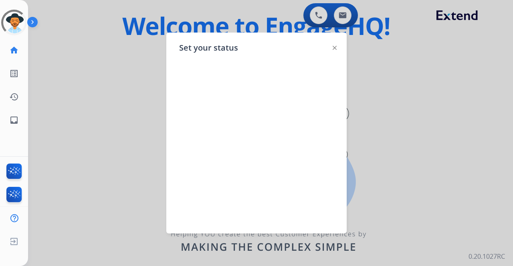
click at [34, 24] on img at bounding box center [34, 23] width 14 height 15
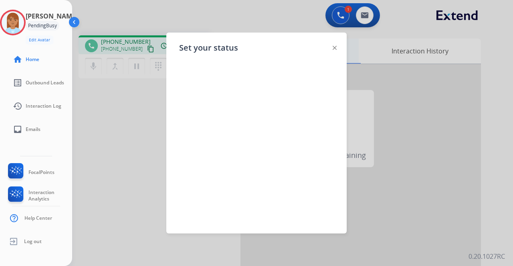
click at [334, 47] on img at bounding box center [335, 48] width 4 height 4
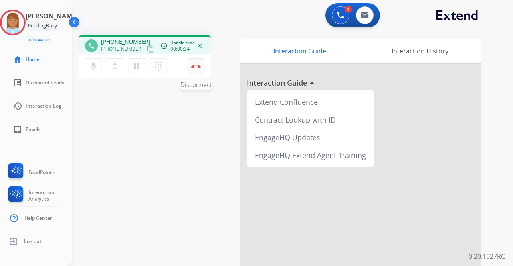
click at [199, 67] on img at bounding box center [196, 66] width 10 height 4
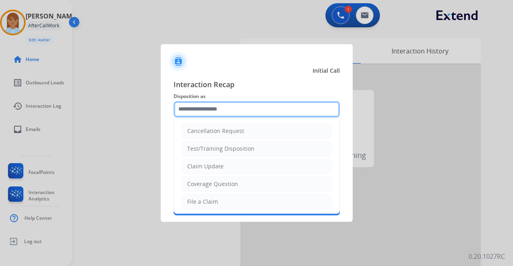
click at [243, 111] on input "text" at bounding box center [257, 109] width 166 height 16
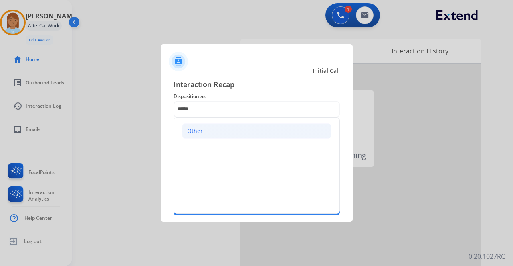
click at [253, 130] on li "Other" at bounding box center [257, 130] width 150 height 15
type input "*****"
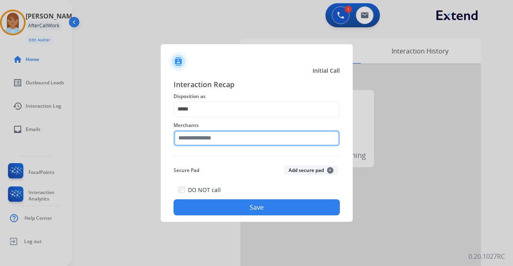
click at [206, 138] on input "text" at bounding box center [257, 138] width 166 height 16
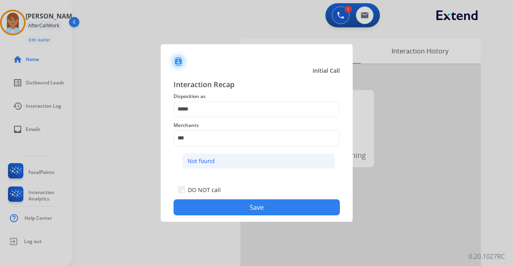
click at [203, 157] on div "Not found" at bounding box center [201, 161] width 27 height 8
type input "*********"
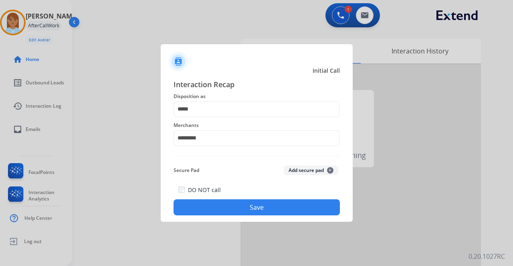
click at [218, 201] on button "Save" at bounding box center [257, 207] width 166 height 16
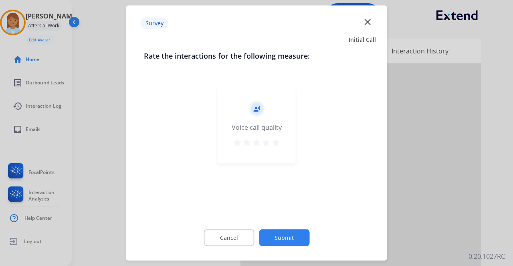
click at [275, 144] on mat-icon "star" at bounding box center [276, 143] width 10 height 10
click at [272, 246] on div "Cancel Submit" at bounding box center [257, 237] width 226 height 36
click at [276, 236] on button "Submit" at bounding box center [284, 237] width 51 height 17
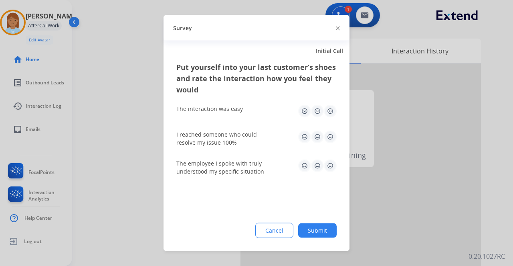
drag, startPoint x: 339, startPoint y: 106, endPoint x: 334, endPoint y: 111, distance: 7.4
click at [339, 106] on div "Put yourself into your last customer’s shoes and rate the interaction how you f…" at bounding box center [257, 155] width 186 height 189
drag, startPoint x: 333, startPoint y: 112, endPoint x: 331, endPoint y: 120, distance: 7.6
click at [333, 113] on img at bounding box center [330, 111] width 13 height 13
click at [332, 137] on img at bounding box center [330, 136] width 13 height 13
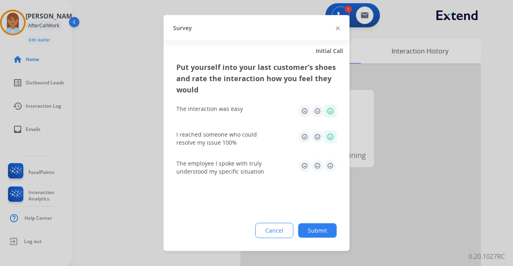
click at [331, 166] on img at bounding box center [330, 165] width 13 height 13
click at [318, 224] on button "Submit" at bounding box center [317, 230] width 39 height 14
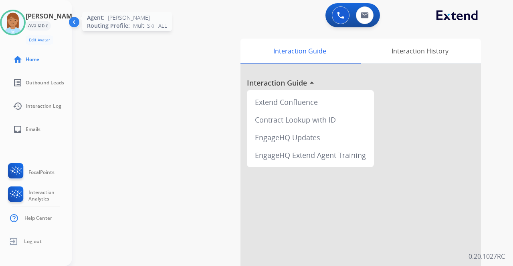
click at [22, 18] on img at bounding box center [13, 22] width 22 height 22
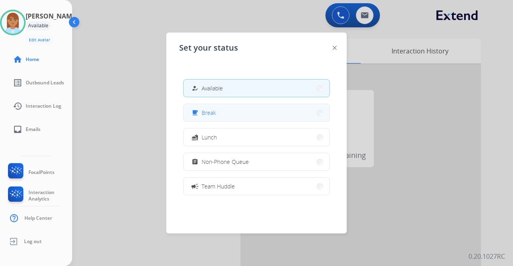
click at [241, 111] on button "free_breakfast Break" at bounding box center [257, 112] width 146 height 17
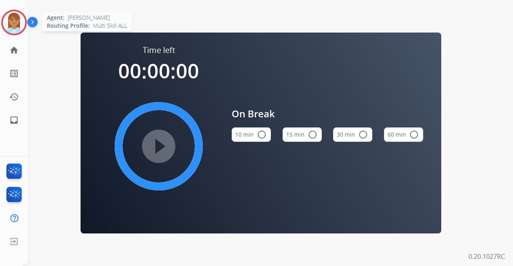
click at [18, 30] on img at bounding box center [14, 22] width 22 height 22
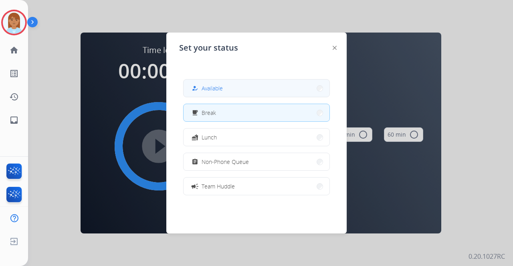
click at [231, 81] on button "how_to_reg Available" at bounding box center [257, 87] width 146 height 17
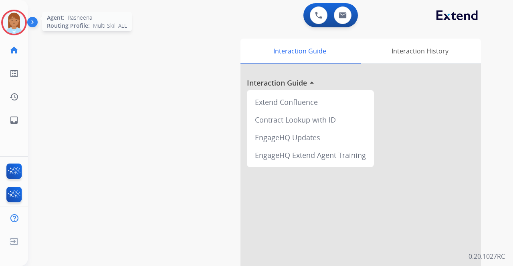
click at [14, 25] on img at bounding box center [14, 22] width 22 height 22
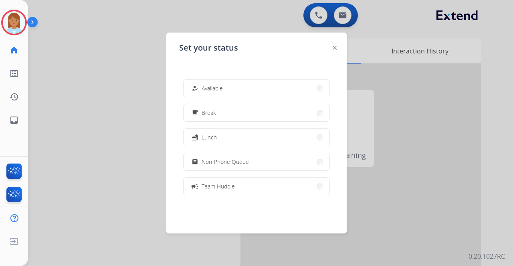
click at [203, 81] on button "how_to_reg Available" at bounding box center [257, 87] width 146 height 17
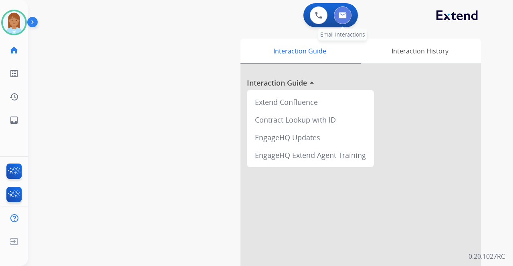
click at [339, 21] on button at bounding box center [343, 15] width 18 height 18
select select "**********"
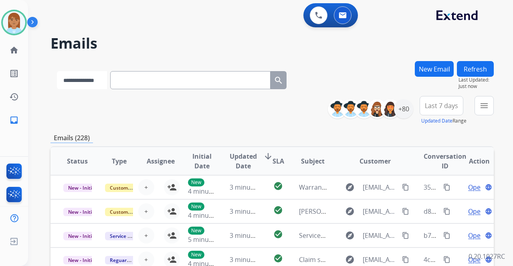
click at [107, 86] on select "**********" at bounding box center [82, 80] width 50 height 18
click at [403, 111] on div "+80" at bounding box center [403, 108] width 19 height 19
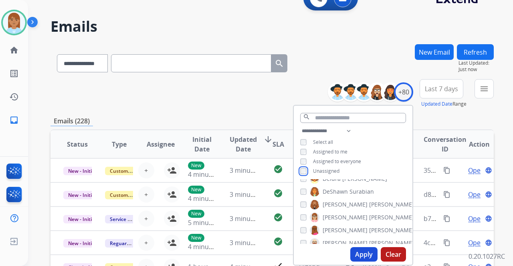
scroll to position [26, 0]
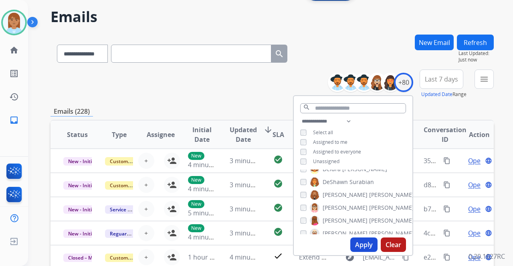
click at [359, 242] on button "Apply" at bounding box center [364, 244] width 27 height 14
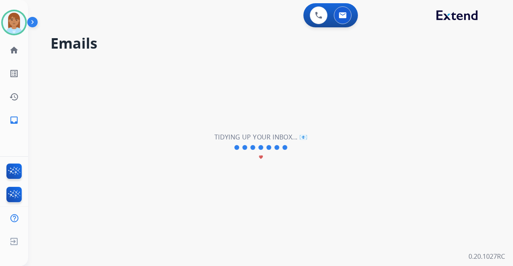
scroll to position [0, 0]
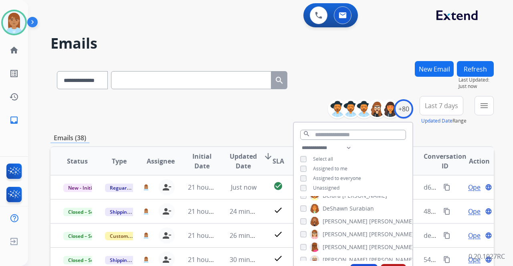
click at [434, 107] on span "Last 7 days" at bounding box center [441, 105] width 33 height 3
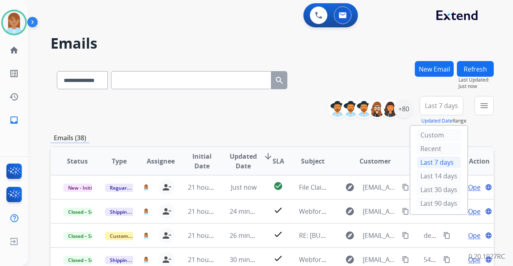
click at [342, 135] on div "Emails (38)" at bounding box center [273, 138] width 444 height 10
click at [448, 111] on button "Last 7 days" at bounding box center [442, 105] width 44 height 19
click at [435, 201] on div "Last 90 days" at bounding box center [439, 203] width 44 height 12
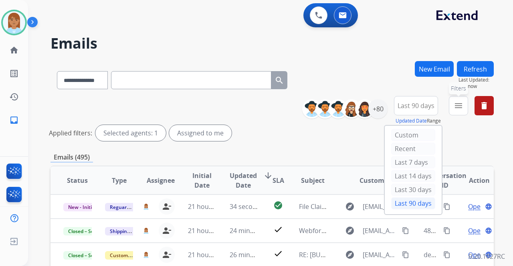
click at [453, 113] on button "menu Filters" at bounding box center [458, 105] width 19 height 19
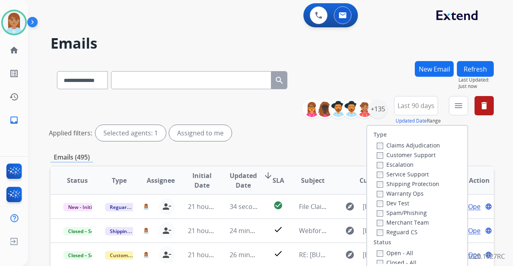
click at [386, 153] on label "Customer Support" at bounding box center [406, 155] width 59 height 8
click at [394, 185] on label "Shipping Protection" at bounding box center [408, 184] width 63 height 8
click at [394, 230] on label "Reguard CS" at bounding box center [397, 232] width 41 height 8
click at [386, 250] on label "Open - All" at bounding box center [395, 253] width 37 height 8
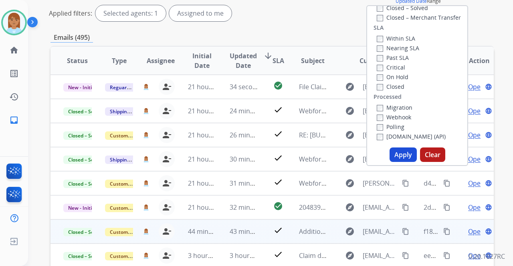
scroll to position [134, 0]
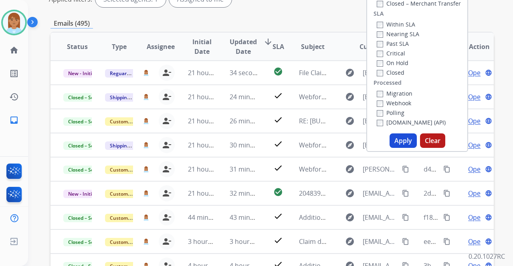
click at [395, 138] on button "Apply" at bounding box center [403, 140] width 27 height 14
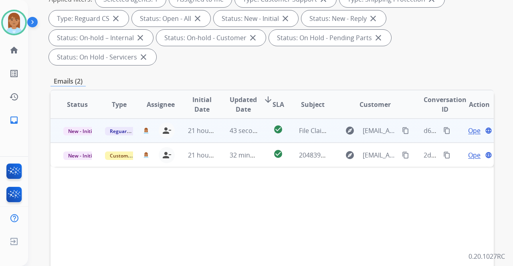
click at [469, 126] on span "Open" at bounding box center [477, 131] width 16 height 10
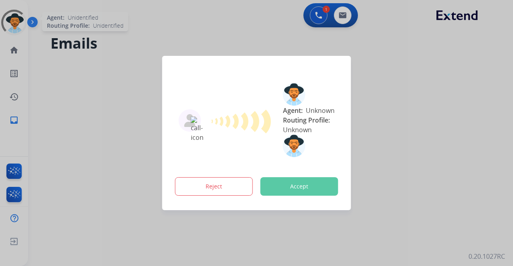
select select "**********"
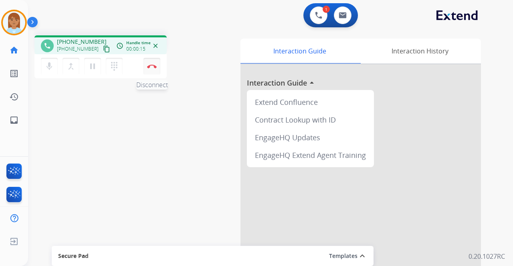
click at [148, 60] on button "Disconnect" at bounding box center [152, 66] width 17 height 17
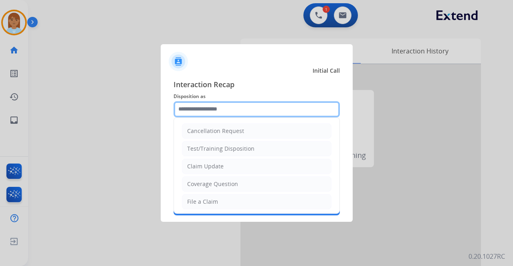
click at [229, 113] on input "text" at bounding box center [257, 109] width 166 height 16
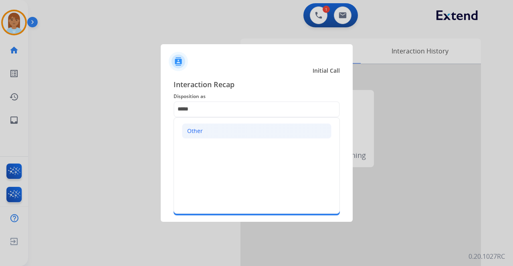
click at [233, 130] on li "Other" at bounding box center [257, 130] width 150 height 15
type input "*****"
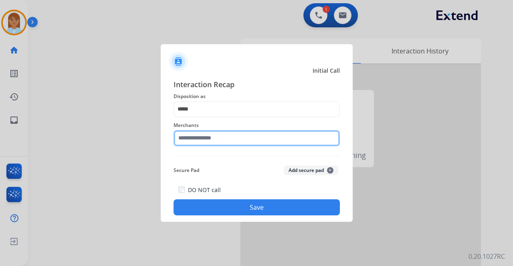
click at [206, 139] on input "text" at bounding box center [257, 138] width 166 height 16
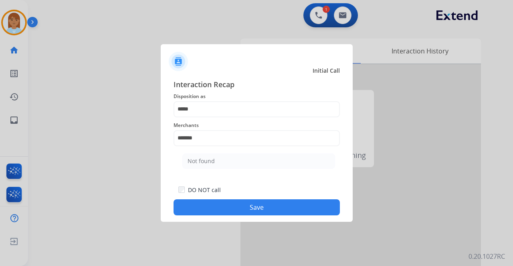
click at [205, 162] on div "Not found" at bounding box center [201, 161] width 27 height 8
type input "*********"
click at [202, 199] on div "DO NOT call Save" at bounding box center [257, 200] width 166 height 30
click at [210, 205] on button "Save" at bounding box center [257, 207] width 166 height 16
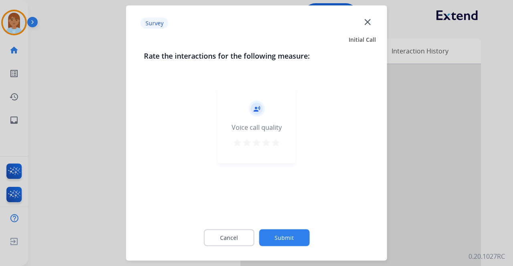
click at [275, 144] on mat-icon "star" at bounding box center [276, 143] width 10 height 10
click at [268, 241] on button "Submit" at bounding box center [284, 237] width 51 height 17
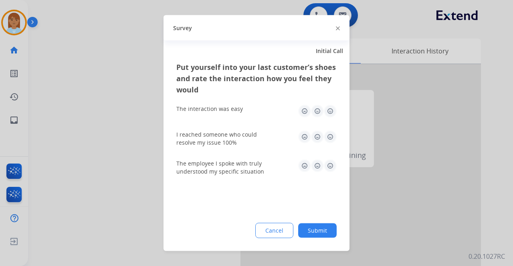
click at [330, 114] on img at bounding box center [330, 111] width 13 height 13
click at [329, 142] on img at bounding box center [330, 136] width 13 height 13
click at [328, 169] on img at bounding box center [330, 165] width 13 height 13
click at [304, 237] on button "Submit" at bounding box center [317, 230] width 39 height 14
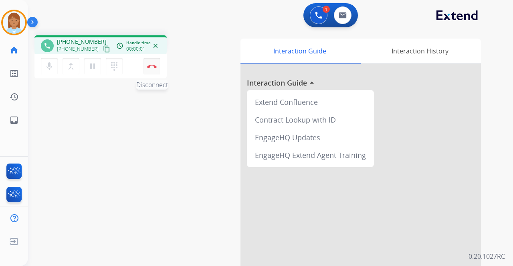
click at [146, 67] on button "Disconnect" at bounding box center [152, 66] width 17 height 17
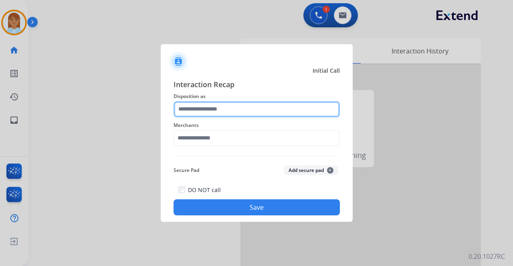
click at [204, 107] on input "text" at bounding box center [257, 109] width 166 height 16
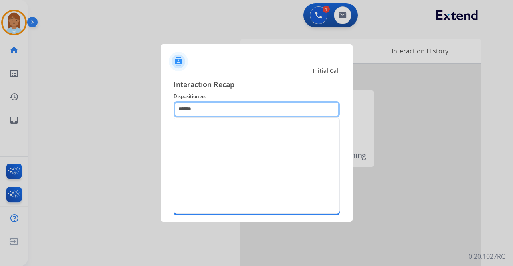
type input "*****"
drag, startPoint x: 204, startPoint y: 105, endPoint x: 135, endPoint y: 108, distance: 69.5
click at [0, 108] on app-contact-recap-modal "Initial Call Interaction Recap Disposition as ***** Other Merchants Secure Pad …" at bounding box center [0, 133] width 0 height 266
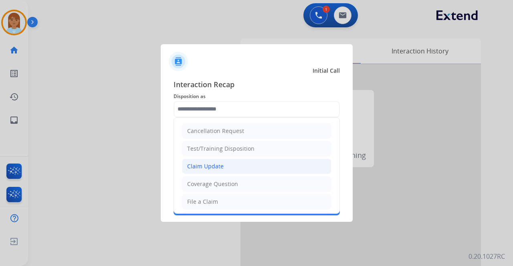
click at [235, 163] on li "Claim Update" at bounding box center [257, 165] width 150 height 15
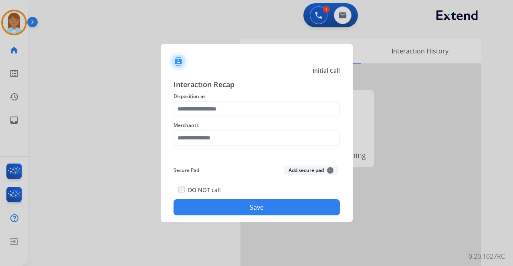
type input "**********"
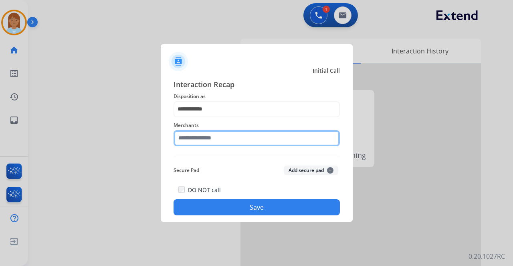
click at [226, 139] on input "text" at bounding box center [257, 138] width 166 height 16
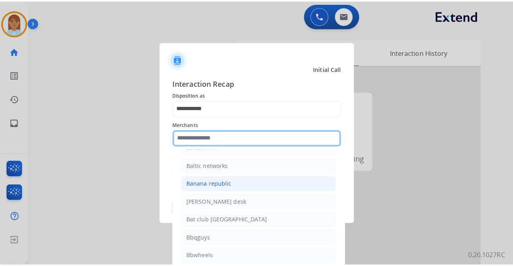
scroll to position [1765, 0]
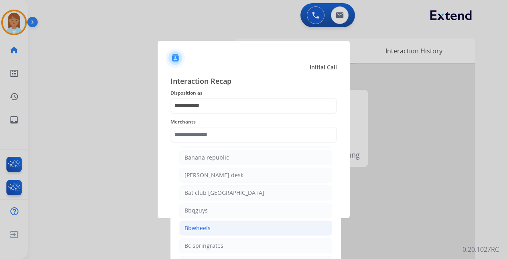
click at [231, 221] on li "Bbwheels" at bounding box center [255, 228] width 153 height 15
type input "********"
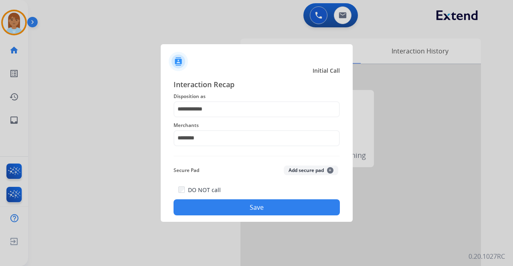
click at [219, 201] on button "Save" at bounding box center [257, 207] width 166 height 16
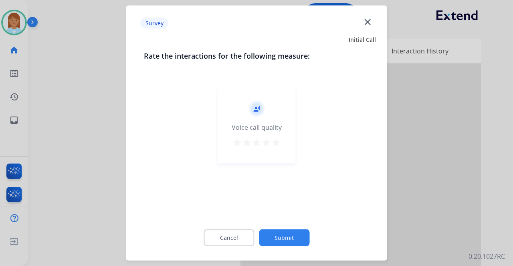
click at [302, 240] on button "Submit" at bounding box center [284, 237] width 51 height 17
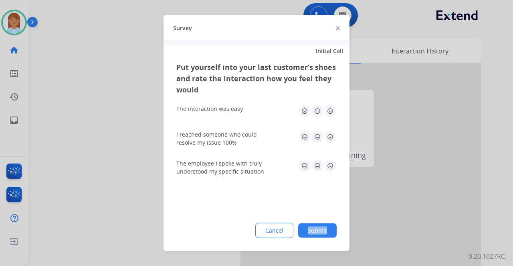
click at [302, 240] on div "Put yourself into your last customer’s shoes and rate the interaction how you f…" at bounding box center [257, 155] width 186 height 189
click at [319, 231] on button "Submit" at bounding box center [317, 230] width 39 height 14
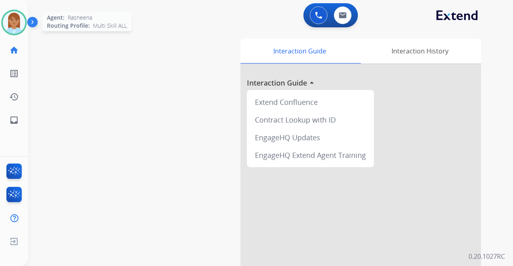
click at [17, 24] on img at bounding box center [14, 22] width 22 height 22
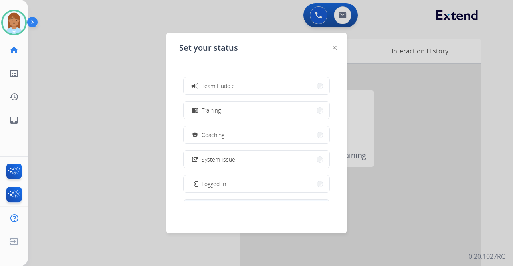
scroll to position [127, 0]
click at [221, 179] on button "work_off Offline" at bounding box center [257, 181] width 146 height 17
